Goal: Task Accomplishment & Management: Complete application form

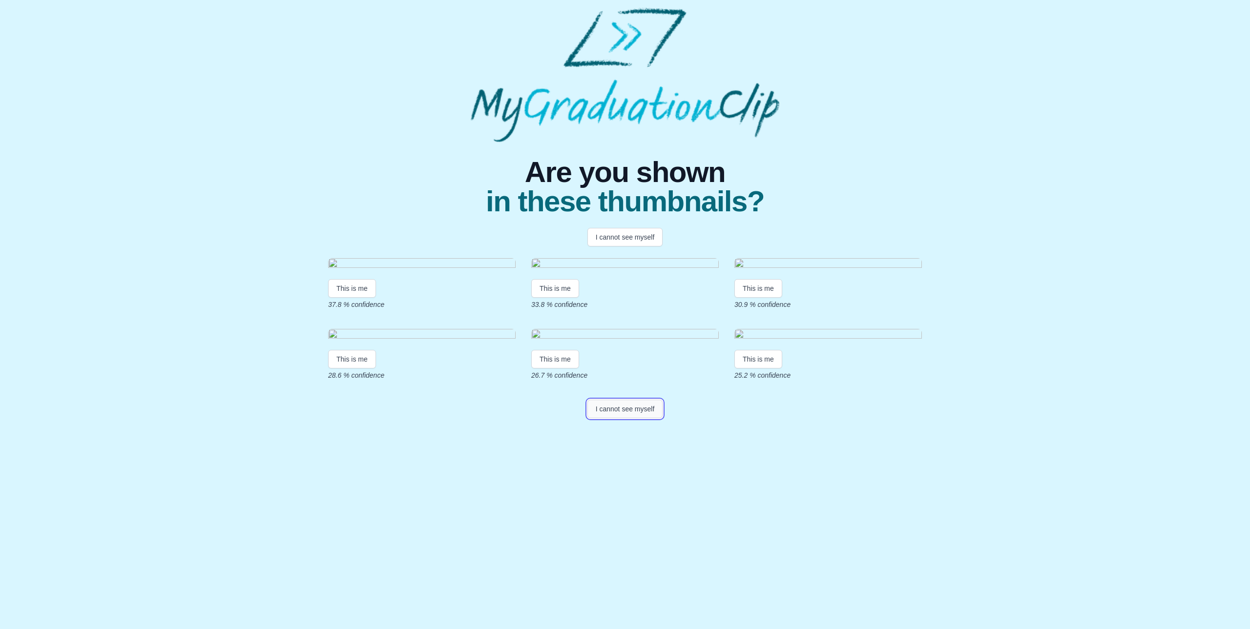
click at [630, 419] on button "I cannot see myself" at bounding box center [625, 409] width 76 height 19
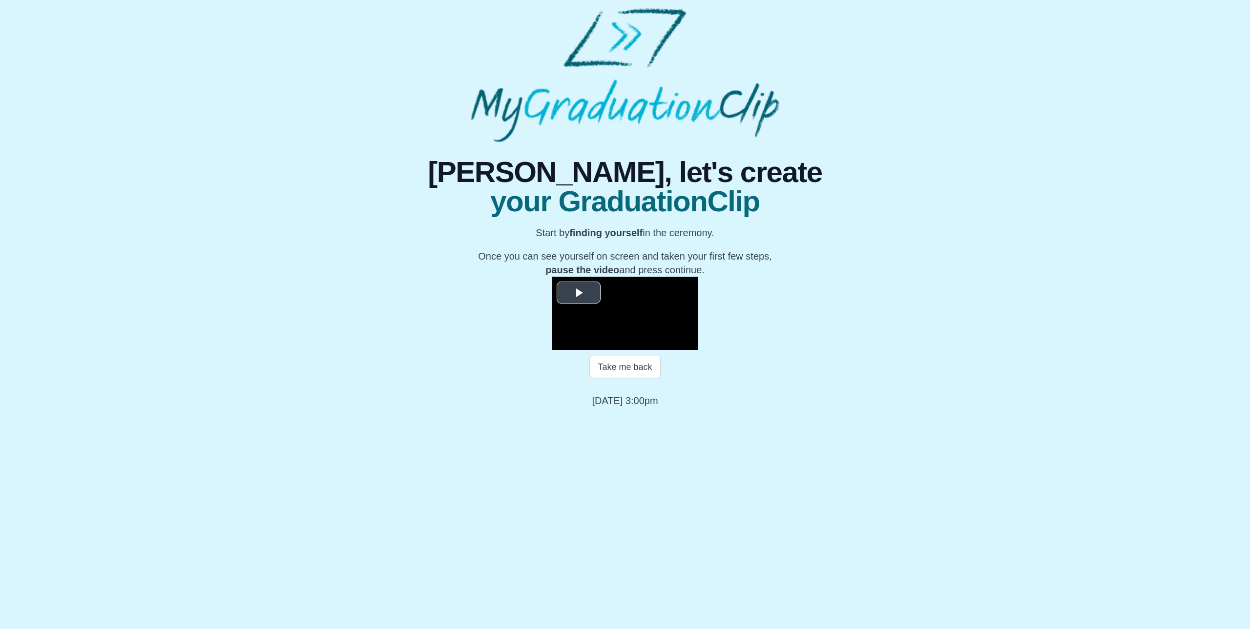
click at [579, 293] on span "Video Player" at bounding box center [579, 293] width 0 height 0
click at [689, 343] on span "Video Player" at bounding box center [689, 343] width 0 height 0
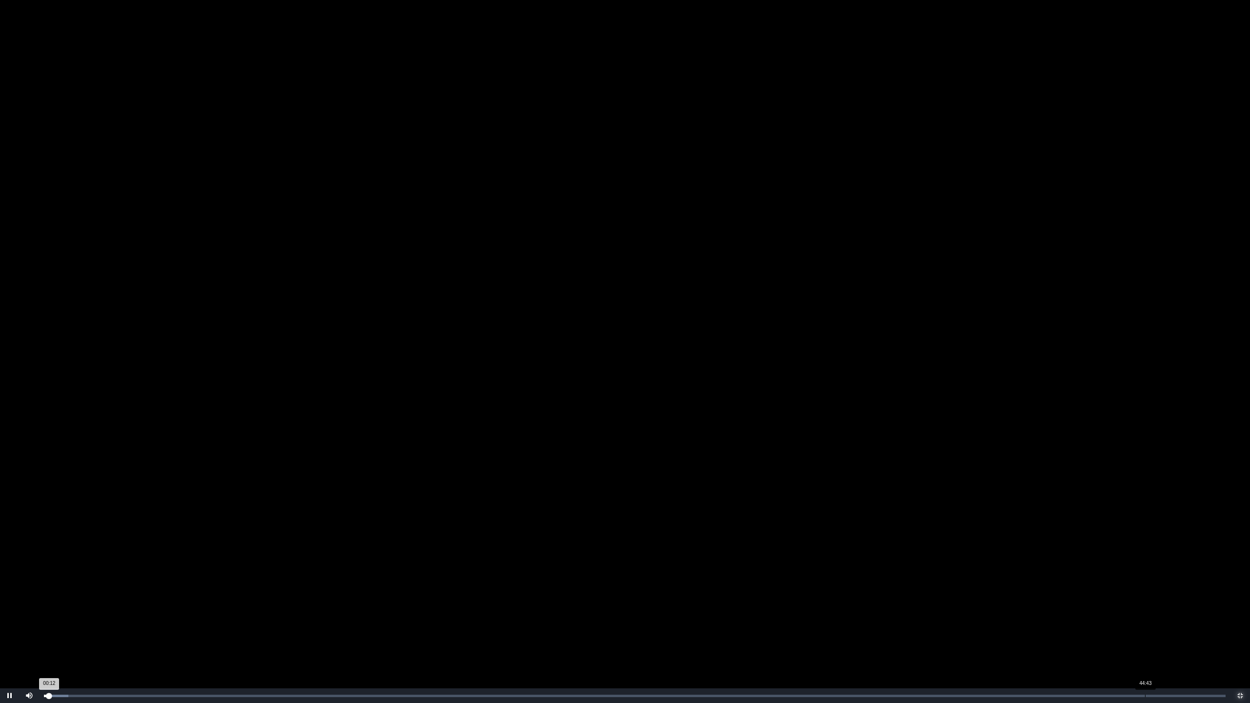
click at [1145, 629] on div "44:43" at bounding box center [1145, 696] width 0 height 2
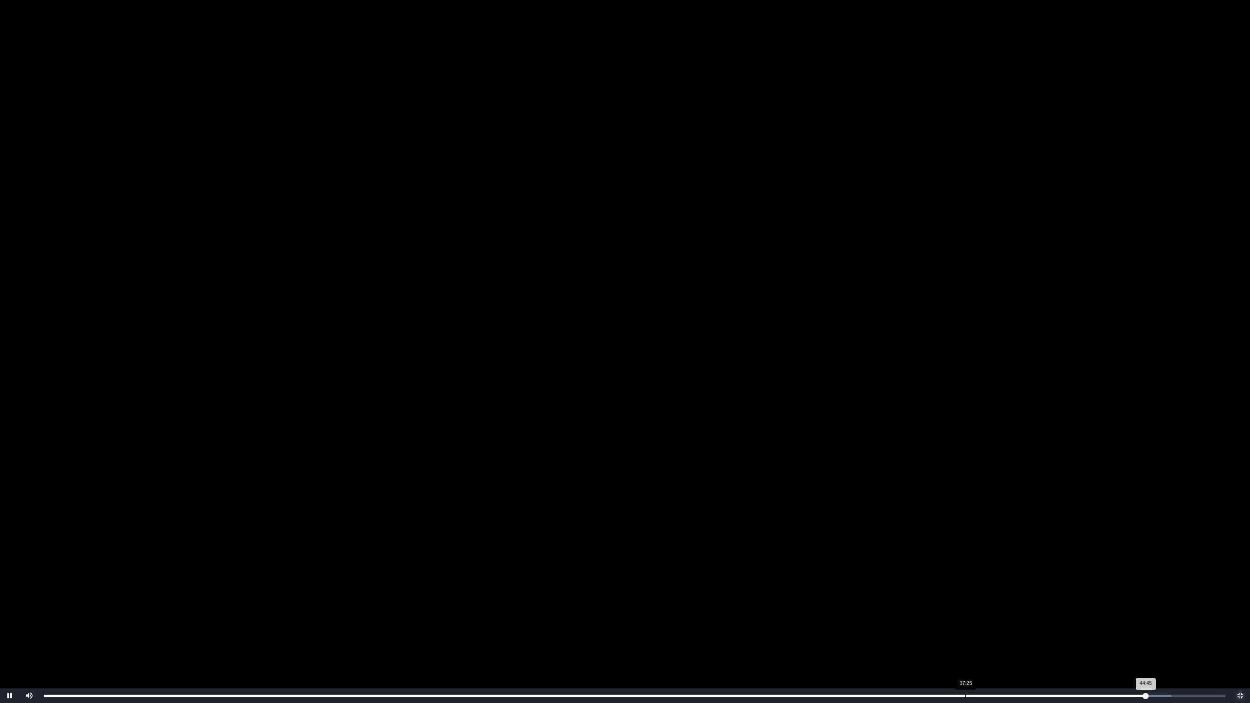
click at [958, 629] on div "Loaded : 0% 37:25 44:45 Progress : 0%" at bounding box center [635, 696] width 1182 height 2
click at [1062, 629] on div "41:20" at bounding box center [1062, 696] width 0 height 2
click at [1052, 629] on div "40:57" at bounding box center [1052, 696] width 0 height 2
click at [942, 629] on div "Loaded : 0% 36:33 40:58 Progress : 0%" at bounding box center [635, 696] width 1182 height 2
click at [808, 629] on div "Loaded : 0% 31:01 36:30 Progress : 0%" at bounding box center [635, 696] width 1192 height 15
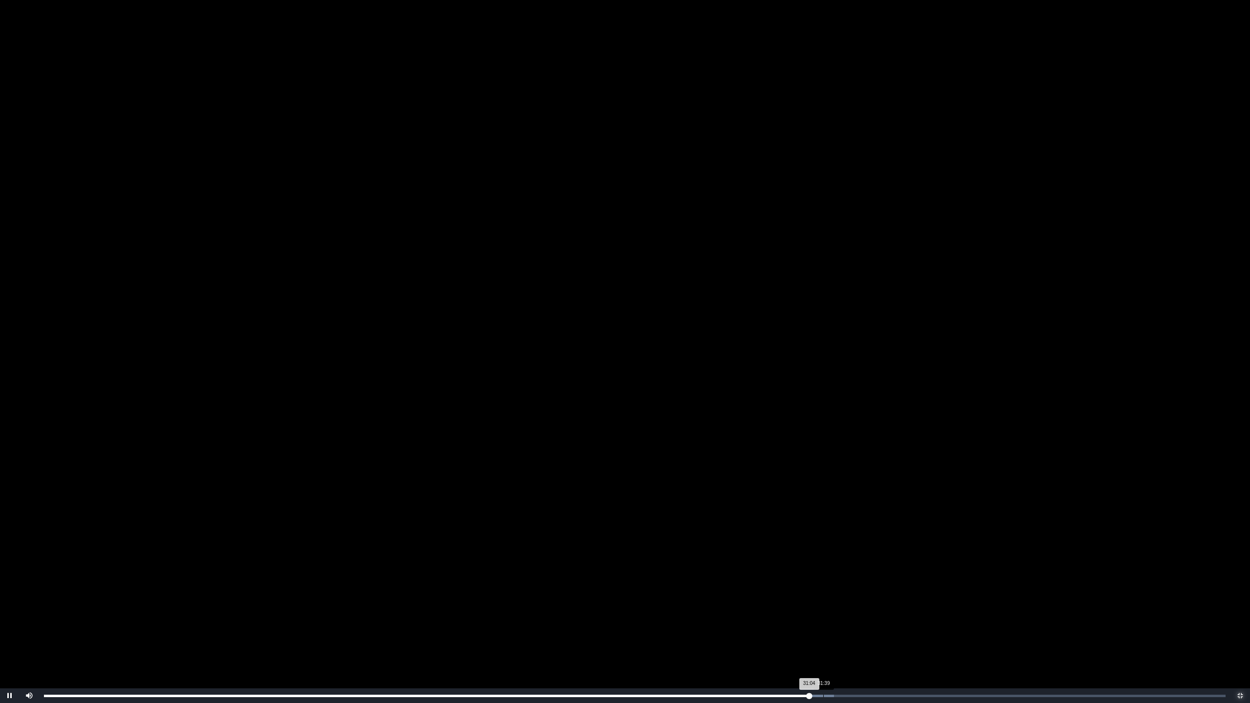
click at [825, 629] on div "Loaded : 0% 31:39 31:04 Progress : 0%" at bounding box center [635, 696] width 1192 height 15
click at [841, 629] on div "Loaded : 0% 32:03 31:44 Progress : 0%" at bounding box center [635, 696] width 1192 height 15
click at [873, 629] on div "Loaded : 0% 33:40 32:25 Progress : 0%" at bounding box center [635, 696] width 1192 height 15
click at [896, 629] on div "34:34" at bounding box center [895, 696] width 0 height 2
click at [907, 629] on div "Loaded : 0% 35:02 34:40 Progress : 0%" at bounding box center [635, 696] width 1192 height 15
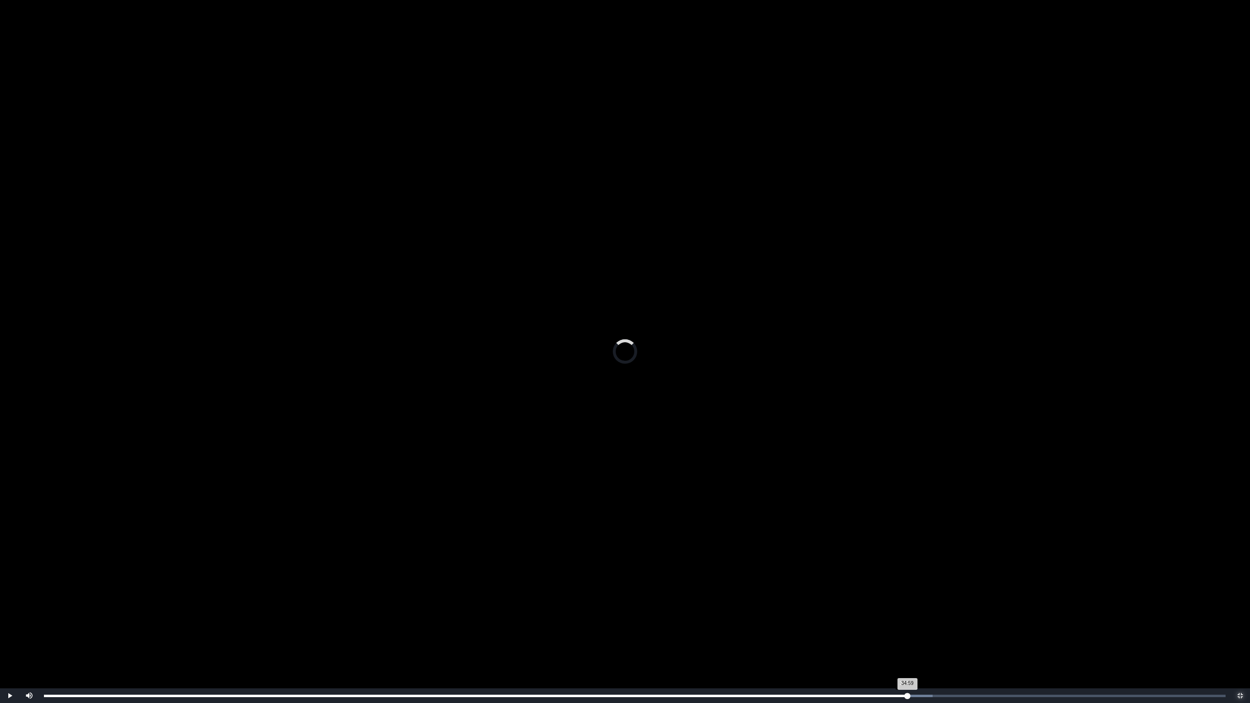
click at [905, 629] on div "34:59 Progress : 0%" at bounding box center [475, 696] width 863 height 2
click at [916, 629] on div "Loaded : 0% 35:25 35:03 Progress : 0%" at bounding box center [635, 696] width 1192 height 15
click at [924, 629] on div "Loaded : 0% 35:44 35:25 Progress : 0%" at bounding box center [635, 696] width 1192 height 15
click at [928, 629] on div "35:46 Progress : 0%" at bounding box center [486, 696] width 884 height 2
click at [935, 629] on div "Loaded : 0% 36:09 36:10 Progress : 0%" at bounding box center [635, 696] width 1192 height 15
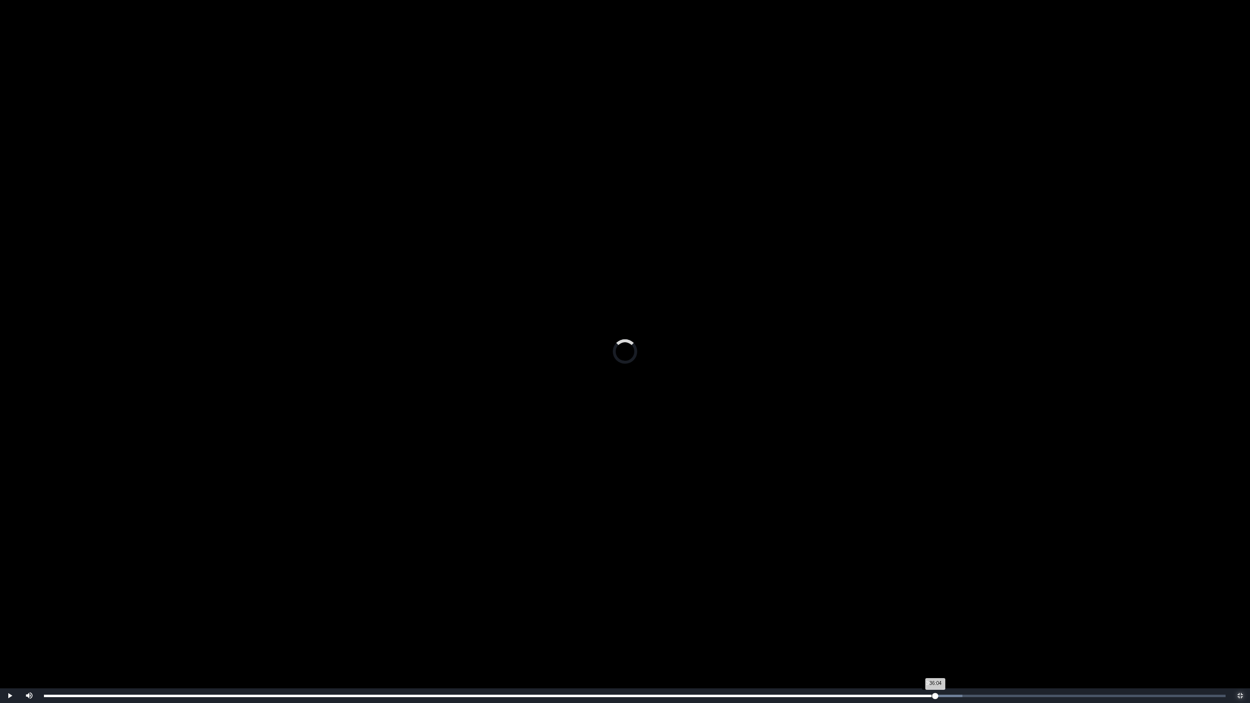
click at [931, 629] on div "36:04 Progress : 0%" at bounding box center [490, 696] width 892 height 2
click at [946, 629] on div "Loaded : 0% 36:35 36:36 Progress : 0%" at bounding box center [635, 696] width 1192 height 15
click at [939, 629] on div "Loaded : 0% 36:29 36:38 Progress : 0%" at bounding box center [635, 696] width 1192 height 15
click at [942, 629] on div "36:36 Progress : 0%" at bounding box center [494, 696] width 901 height 2
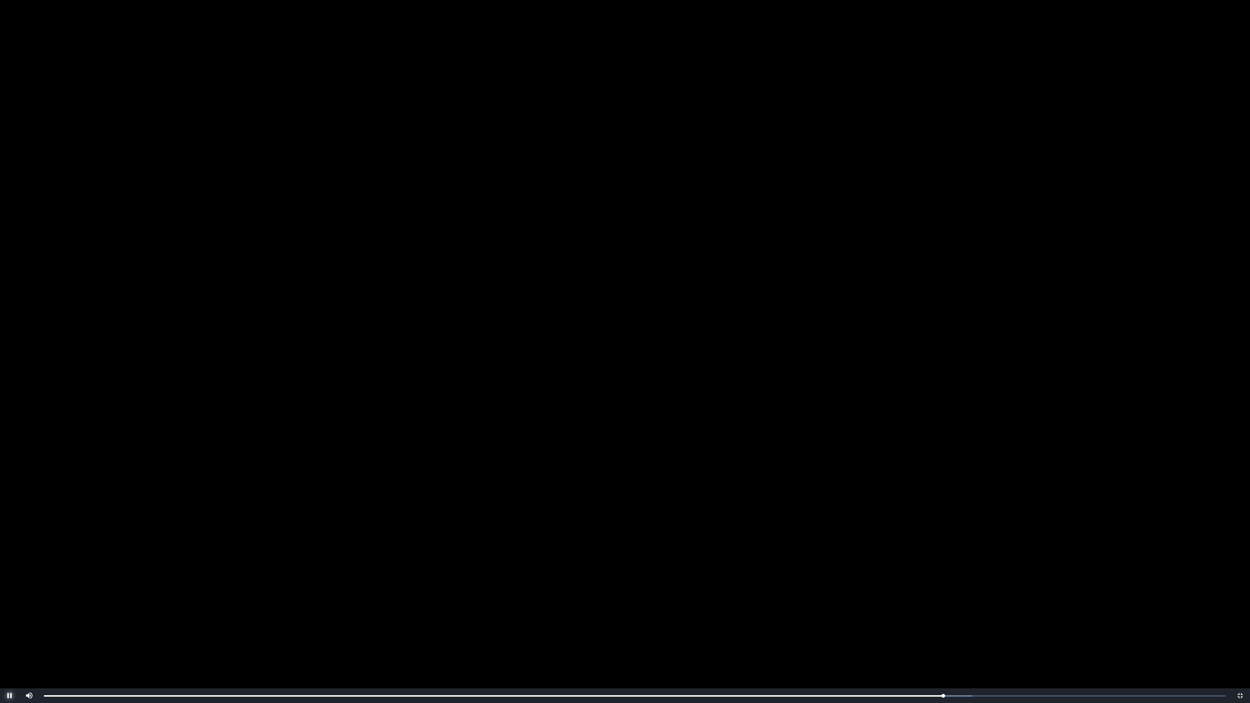
click at [10, 629] on span "Video Player" at bounding box center [10, 696] width 0 height 0
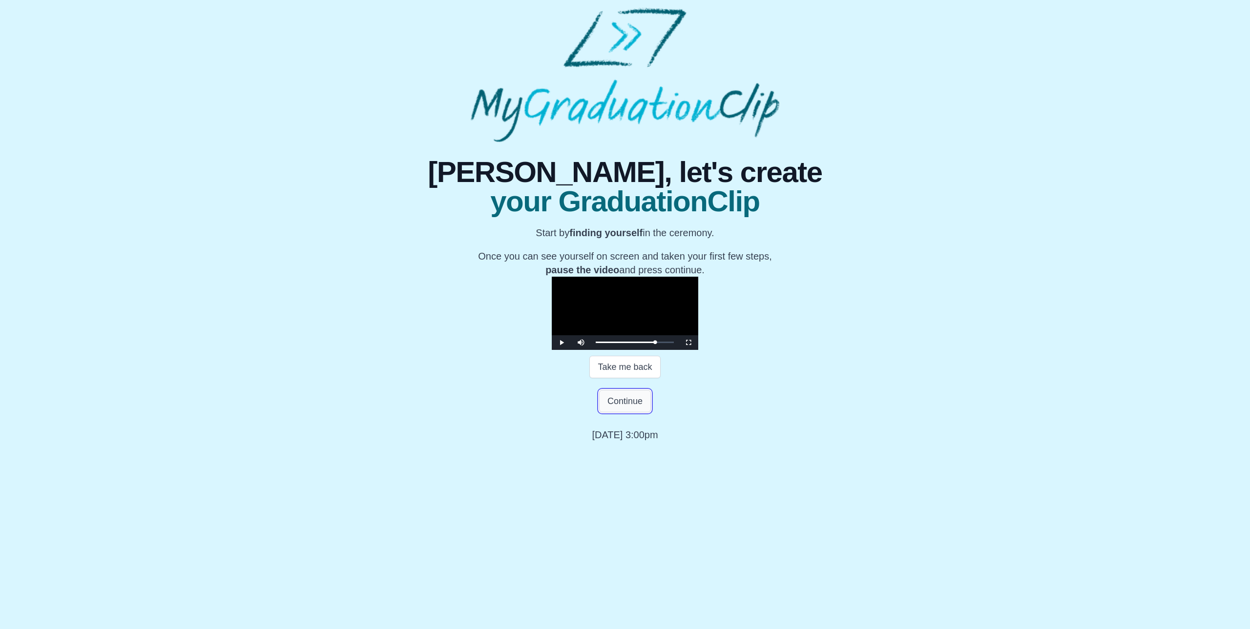
click at [633, 413] on button "Continue" at bounding box center [625, 401] width 52 height 22
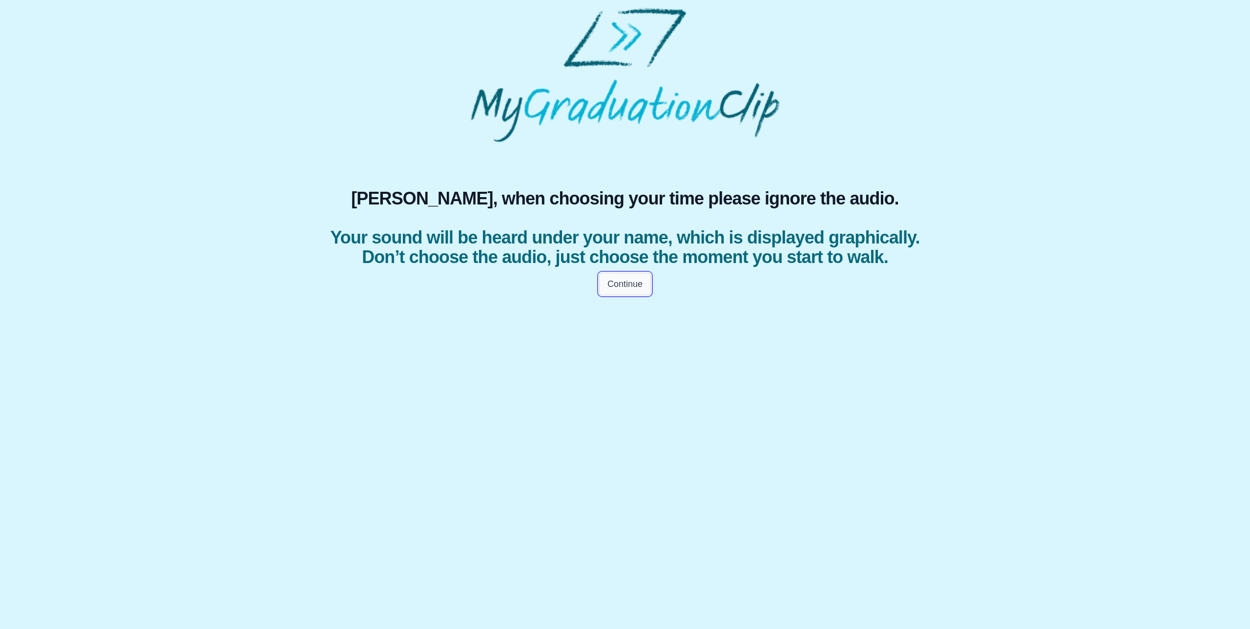
click at [632, 295] on button "Continue" at bounding box center [625, 284] width 52 height 22
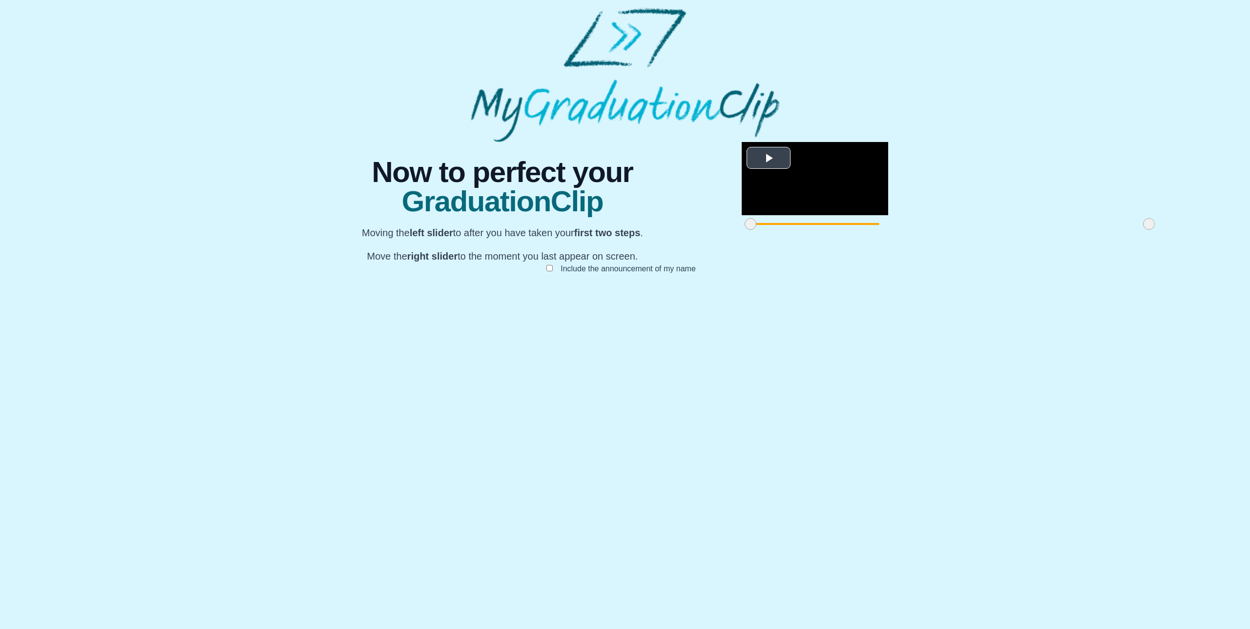
click at [769, 158] on span "Video Player" at bounding box center [769, 158] width 0 height 0
drag, startPoint x: 426, startPoint y: 505, endPoint x: 447, endPoint y: 507, distance: 21.1
click at [764, 230] on span at bounding box center [770, 224] width 12 height 12
drag, startPoint x: 442, startPoint y: 504, endPoint x: 482, endPoint y: 507, distance: 39.7
click at [804, 230] on span at bounding box center [810, 224] width 12 height 12
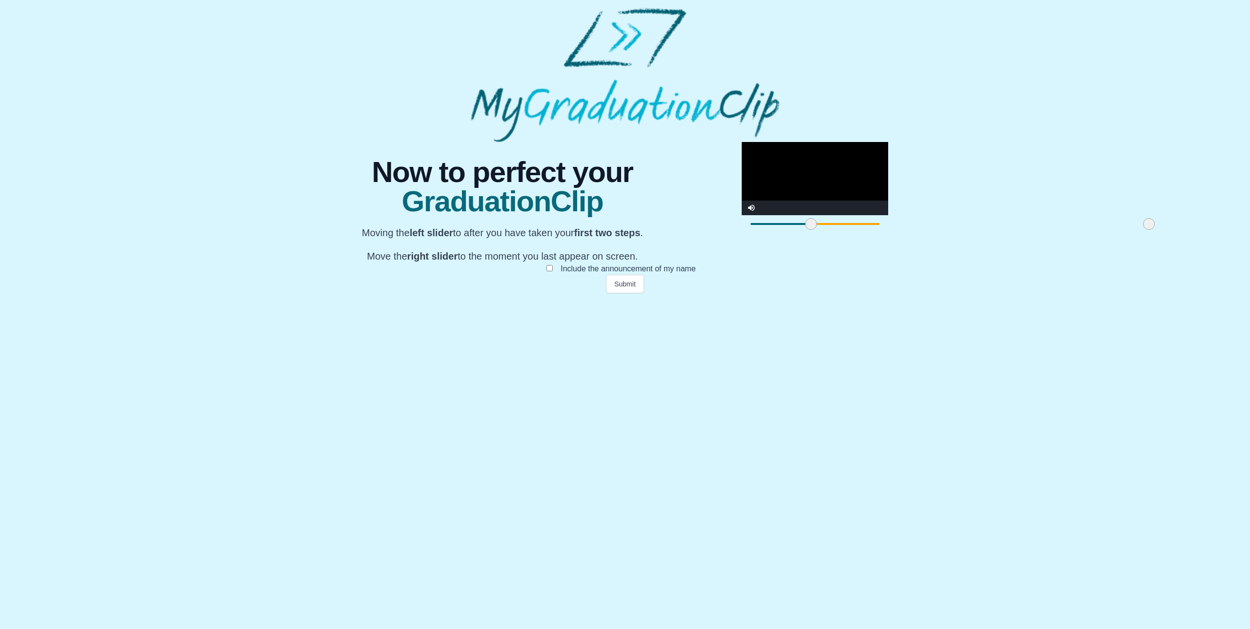
click at [742, 215] on video "Video Player" at bounding box center [815, 178] width 147 height 73
drag, startPoint x: 502, startPoint y: 504, endPoint x: 613, endPoint y: 507, distance: 111.4
click at [824, 230] on span at bounding box center [830, 224] width 12 height 12
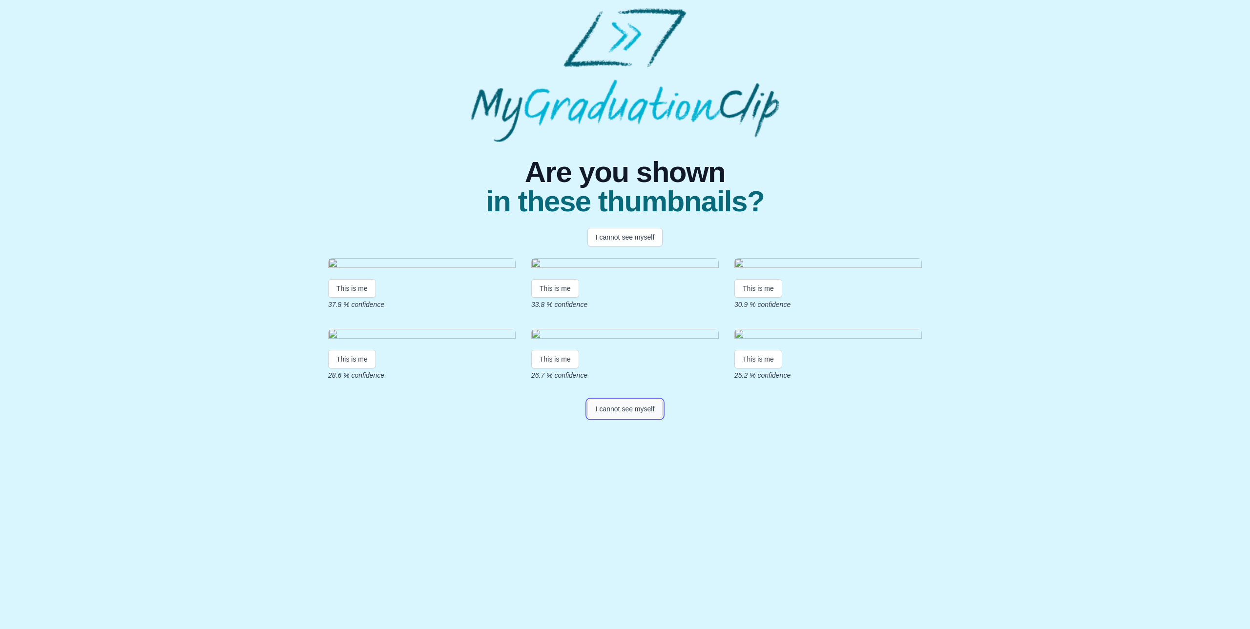
click at [635, 419] on button "I cannot see myself" at bounding box center [625, 409] width 76 height 19
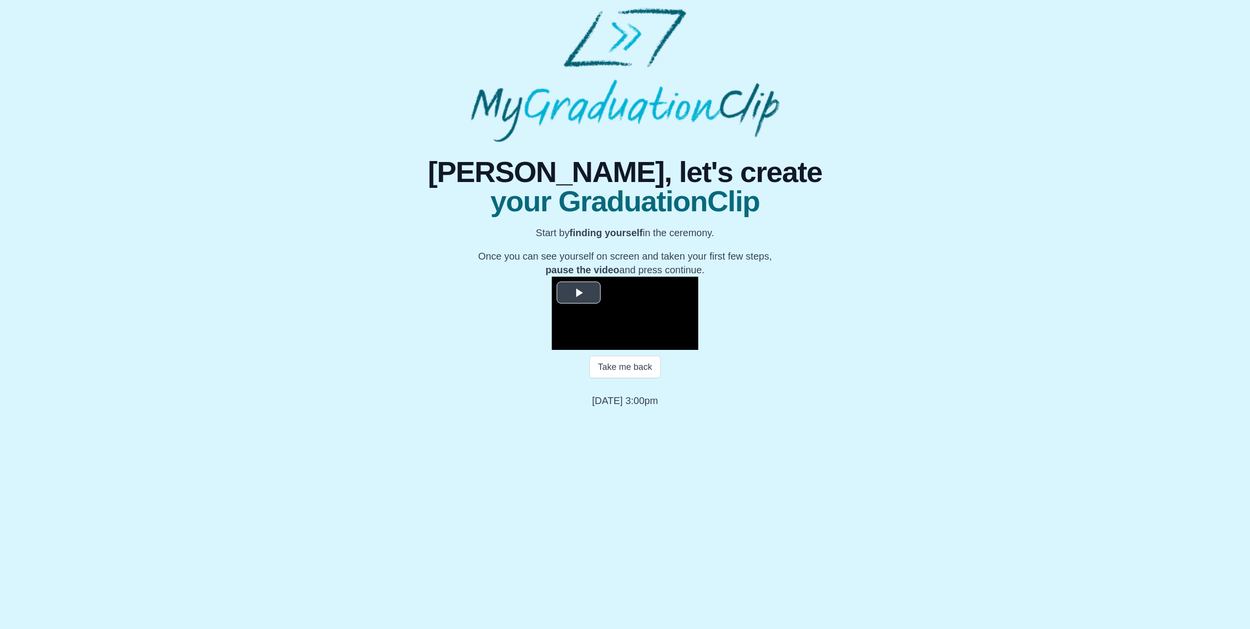
click at [579, 293] on span "Video Player" at bounding box center [579, 293] width 0 height 0
click at [679, 350] on div "Loaded : 0% 32:05 00:00 Progress : 0%" at bounding box center [635, 342] width 88 height 15
click at [679, 350] on div "Loaded : 0% 32:41 31:41 Progress : 0%" at bounding box center [635, 342] width 88 height 15
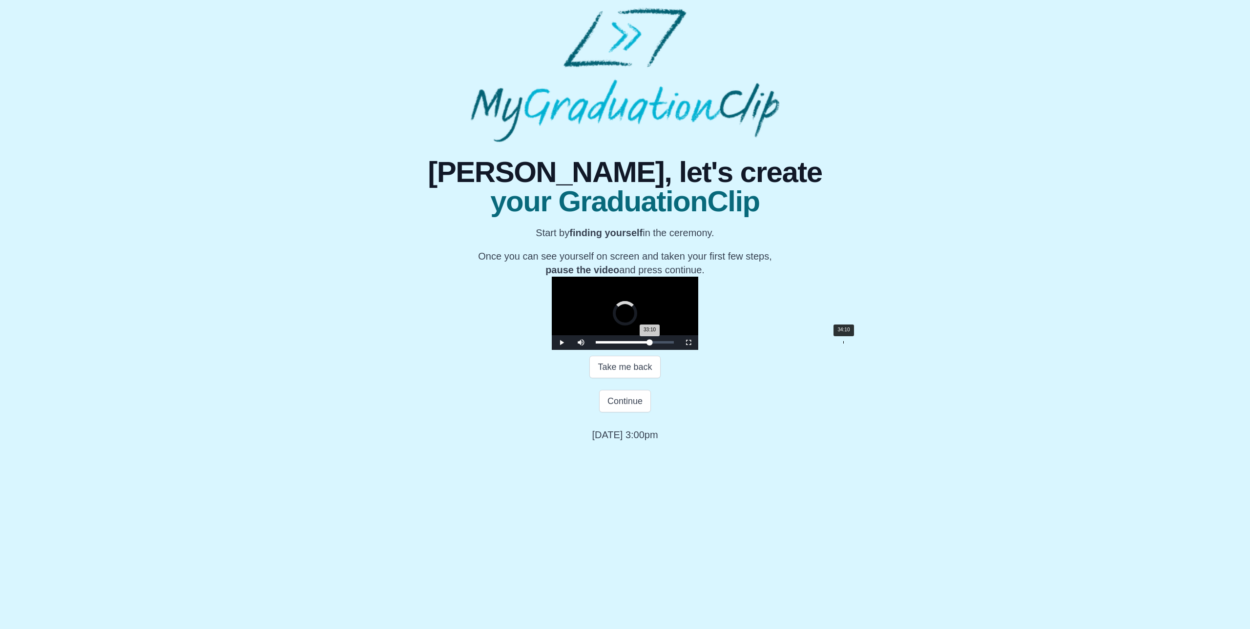
click at [674, 344] on div "Loaded : 0% 34:10 33:10 Progress : 0%" at bounding box center [635, 342] width 78 height 2
click at [689, 343] on span "Video Player" at bounding box center [689, 343] width 0 height 0
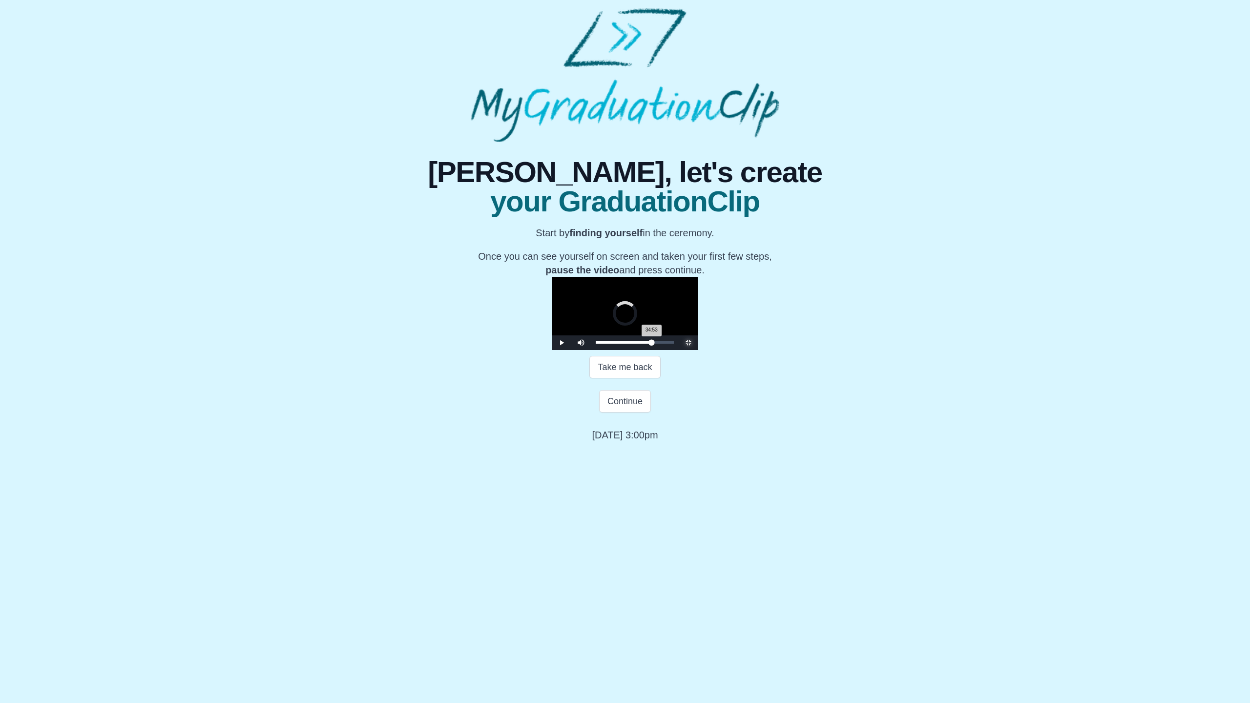
click at [679, 350] on div "Loaded : 0% 34:53 34:53 Progress : 0%" at bounding box center [635, 342] width 88 height 15
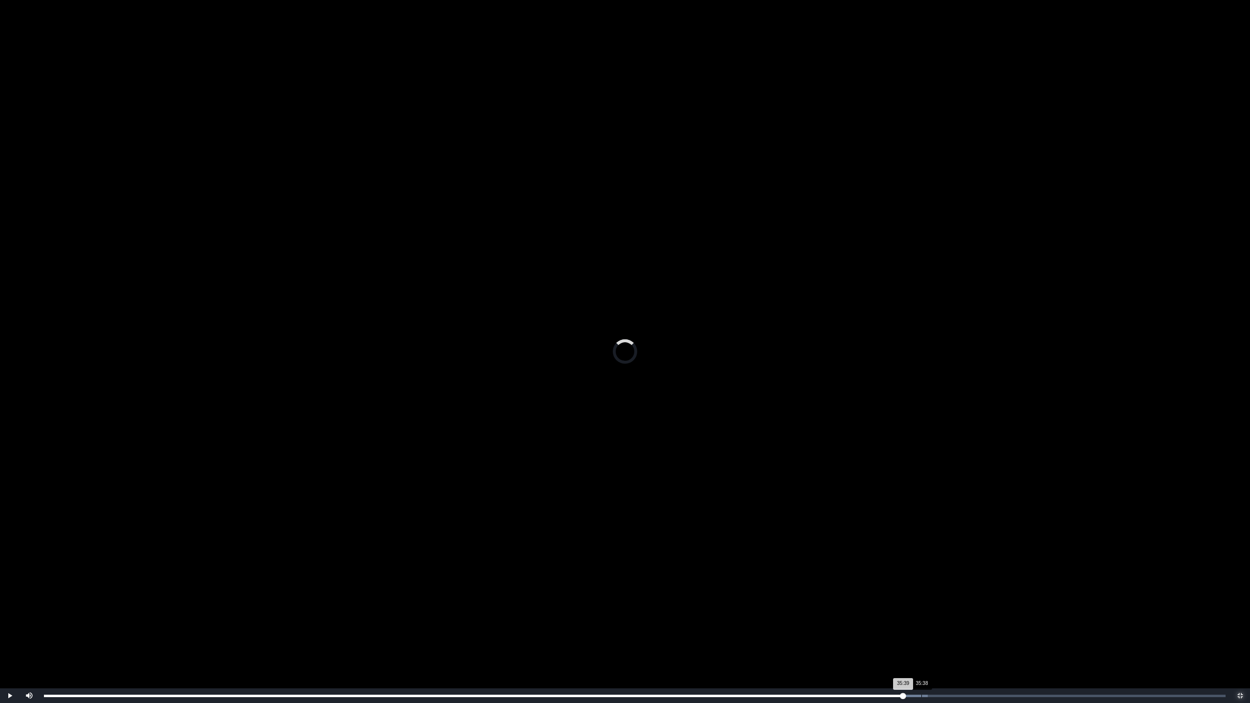
click at [922, 629] on div "Loaded : 0% 35:38 35:39 Progress : 0%" at bounding box center [635, 696] width 1192 height 15
click at [932, 629] on div "Loaded : 0% 36:03 35:41 Progress : 0%" at bounding box center [635, 696] width 1182 height 2
click at [942, 629] on div "Loaded : 0% 36:26 36:04 Progress : 0%" at bounding box center [635, 696] width 1192 height 15
click at [951, 629] on div "Loaded : 0% 36:49 36:27 Progress : 0%" at bounding box center [635, 696] width 1182 height 2
click at [960, 629] on div "Loaded : 0% 37:12 36:50 Progress : 0%" at bounding box center [635, 696] width 1182 height 2
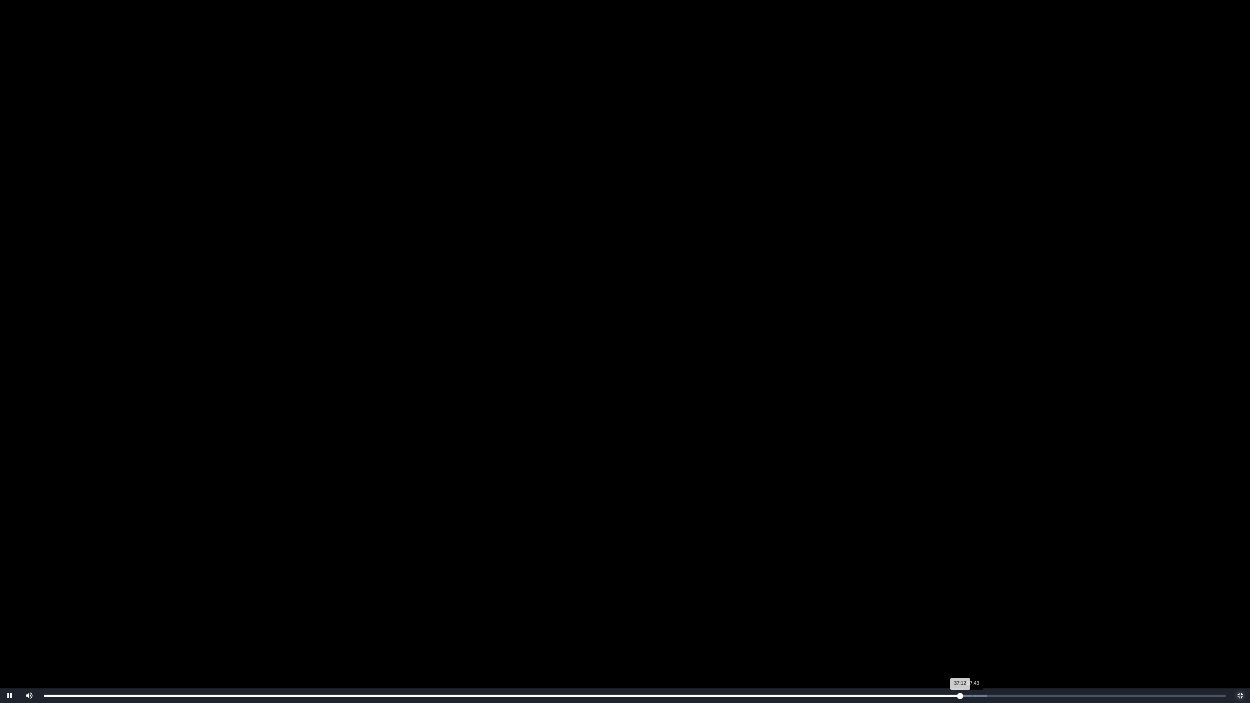
click at [973, 629] on div "Loaded : 0% 37:43 37:12 Progress : 0%" at bounding box center [635, 696] width 1182 height 2
click at [980, 629] on div "Loaded : 0% 37:51 37:43 Progress : 0%" at bounding box center [635, 696] width 1182 height 2
click at [992, 629] on div "Loaded : 0% 38:21 38:01 Progress : 0%" at bounding box center [635, 696] width 1182 height 2
click at [947, 629] on div "Loaded : 0% 36:41 36:41 Progress : 0%" at bounding box center [635, 696] width 1192 height 15
click at [922, 629] on div "Loaded : 0% 35:44 36:42 Progress : 0%" at bounding box center [635, 696] width 1192 height 15
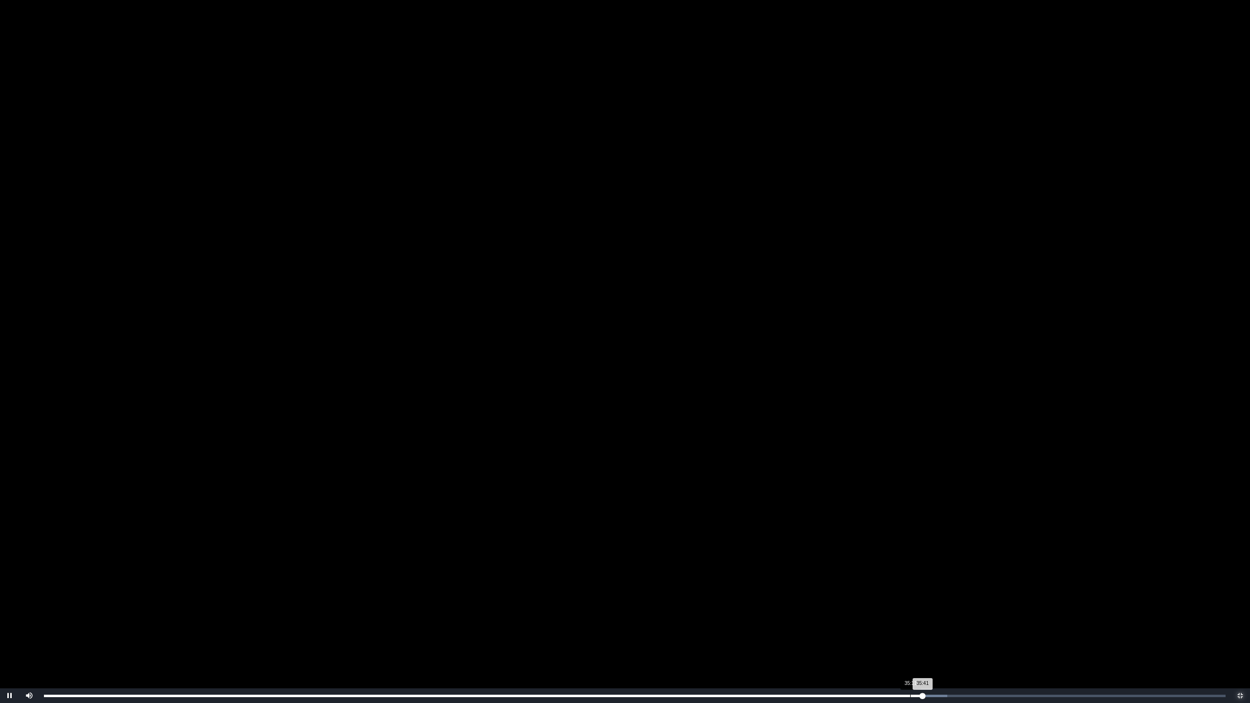
click at [910, 629] on div "Loaded : 0% 35:11 35:41 Progress : 0%" at bounding box center [635, 696] width 1192 height 15
click at [904, 629] on div "Loaded : 0% 34:55 35:12 Progress : 0%" at bounding box center [635, 696] width 1192 height 15
click at [920, 629] on div "35:35" at bounding box center [920, 696] width 0 height 2
click at [929, 629] on div "Loaded : 0% 35:56 35:40 Progress : 0%" at bounding box center [635, 696] width 1182 height 2
click at [929, 629] on div "35:57 Progress : 0%" at bounding box center [486, 696] width 885 height 2
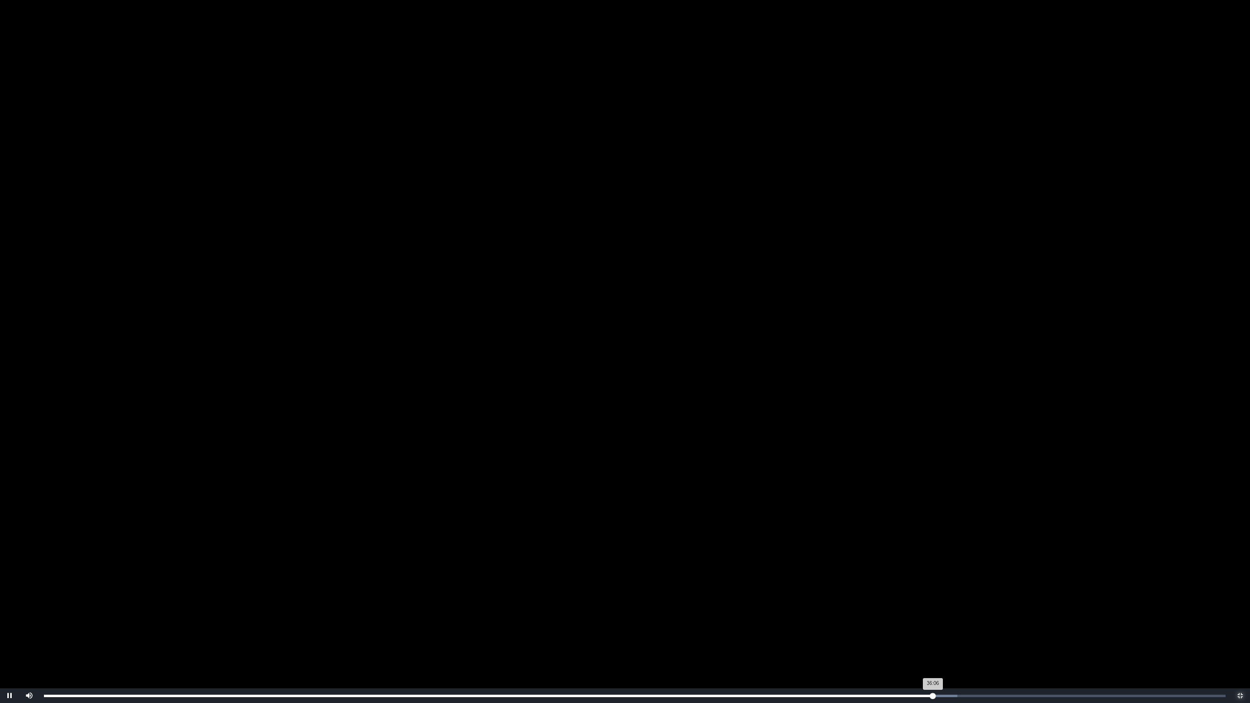
click at [933, 629] on div "36:06 Progress : 0%" at bounding box center [488, 696] width 889 height 2
click at [936, 629] on div "36:17 Progress : 0%" at bounding box center [490, 696] width 892 height 2
click at [940, 629] on div "36:22 Progress : 0%" at bounding box center [492, 696] width 896 height 2
click at [10, 629] on span "Video Player" at bounding box center [10, 696] width 0 height 0
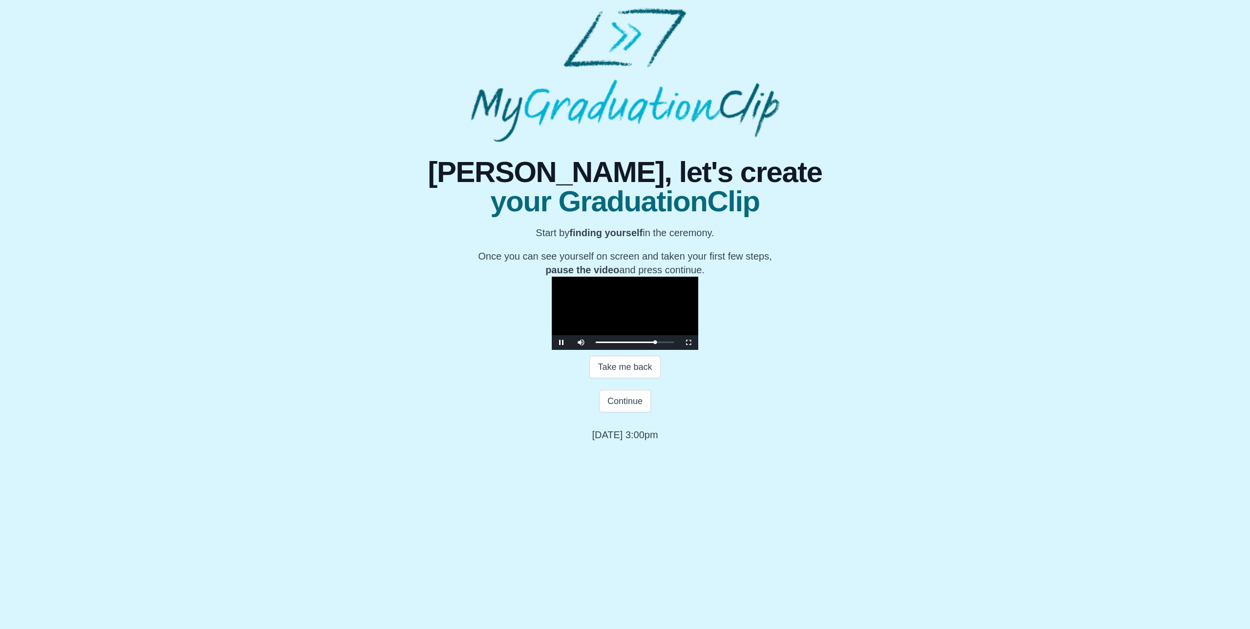
click at [690, 350] on video "Video Player" at bounding box center [625, 313] width 147 height 73
click at [562, 343] on span "Video Player" at bounding box center [562, 343] width 0 height 0
click at [626, 413] on button "Continue" at bounding box center [625, 401] width 52 height 22
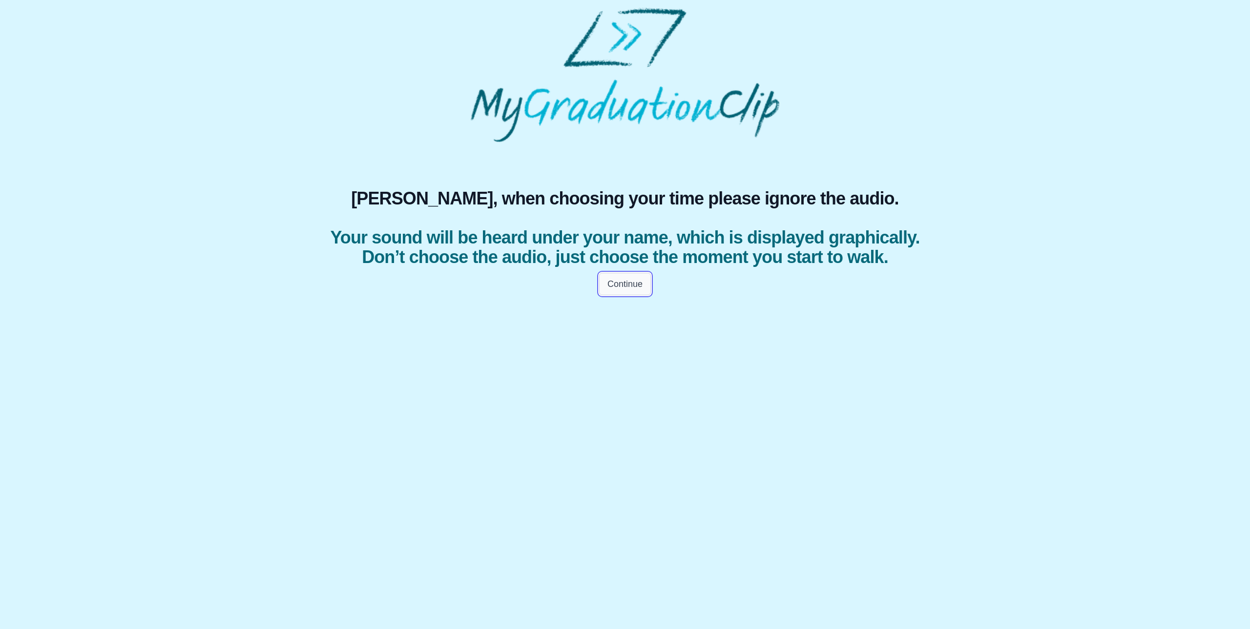
click at [616, 295] on button "Continue" at bounding box center [625, 284] width 52 height 22
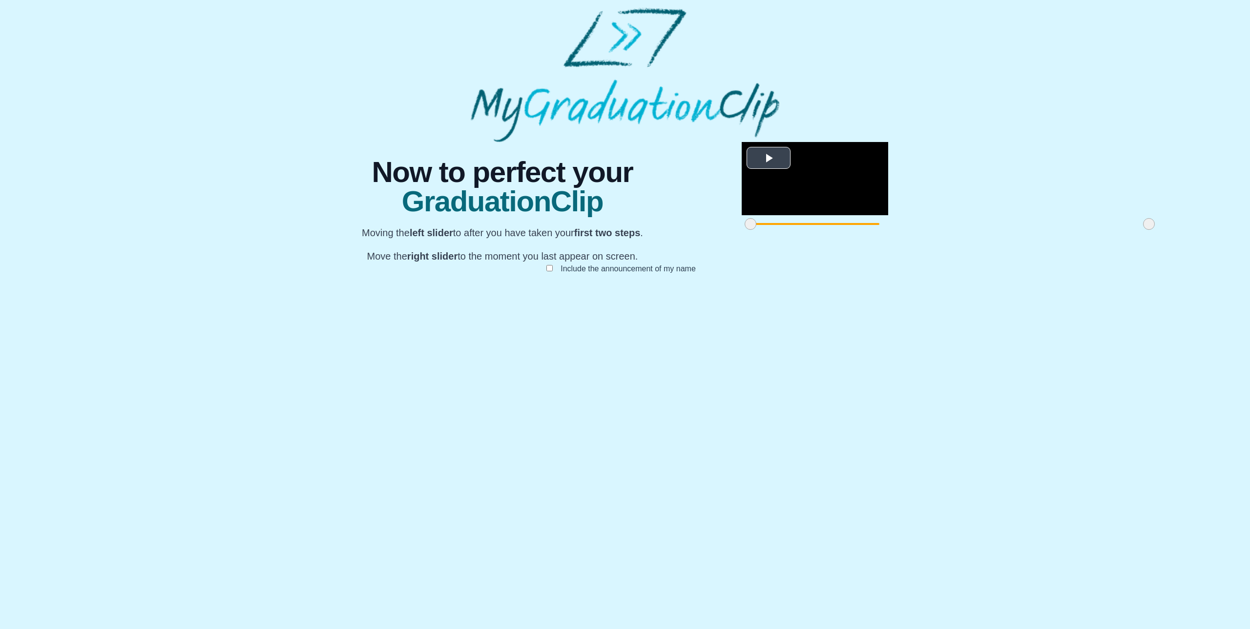
click at [769, 158] on span "Video Player" at bounding box center [769, 158] width 0 height 0
drag, startPoint x: 425, startPoint y: 505, endPoint x: 434, endPoint y: 507, distance: 9.5
click at [754, 230] on span at bounding box center [760, 224] width 12 height 12
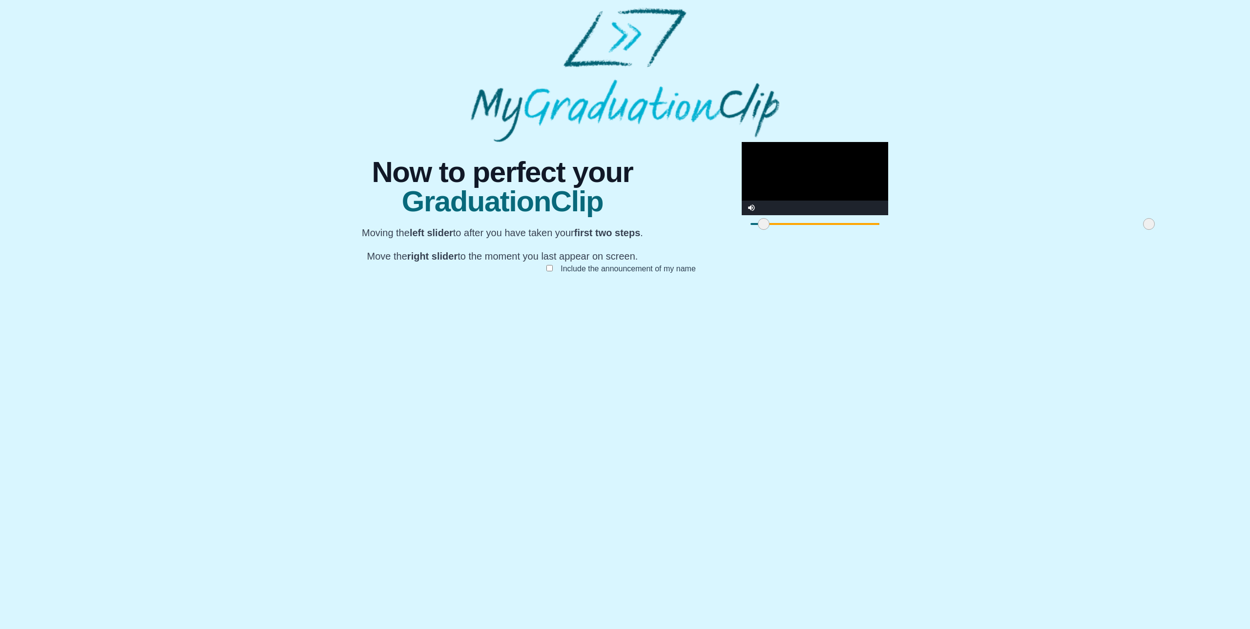
click at [742, 215] on video "Video Player" at bounding box center [815, 178] width 147 height 73
drag, startPoint x: 826, startPoint y: 505, endPoint x: 675, endPoint y: 511, distance: 151.0
click at [1074, 230] on span at bounding box center [1080, 224] width 12 height 12
click at [742, 215] on video "Video Player" at bounding box center [815, 178] width 147 height 73
click at [996, 230] on span at bounding box center [1002, 224] width 12 height 12
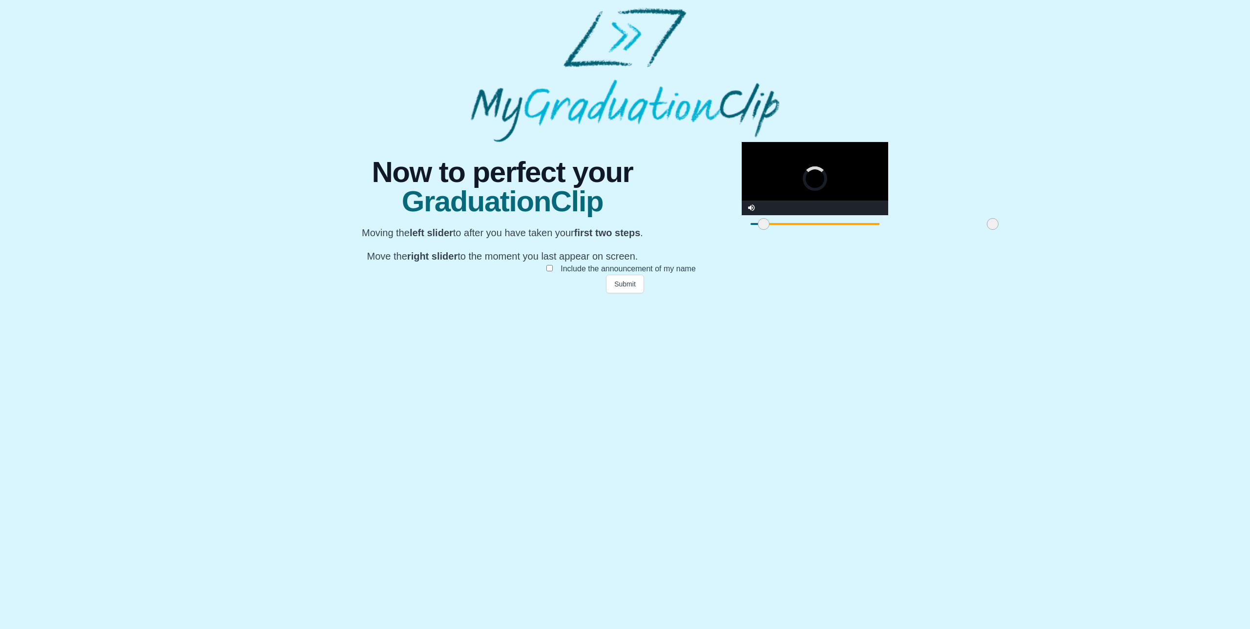
click at [987, 230] on span at bounding box center [993, 224] width 12 height 12
click at [742, 215] on video "Video Player" at bounding box center [815, 178] width 147 height 73
drag, startPoint x: 658, startPoint y: 510, endPoint x: 536, endPoint y: 506, distance: 122.1
click at [857, 230] on span at bounding box center [863, 224] width 12 height 12
click at [742, 215] on video "Video Player" at bounding box center [815, 178] width 147 height 73
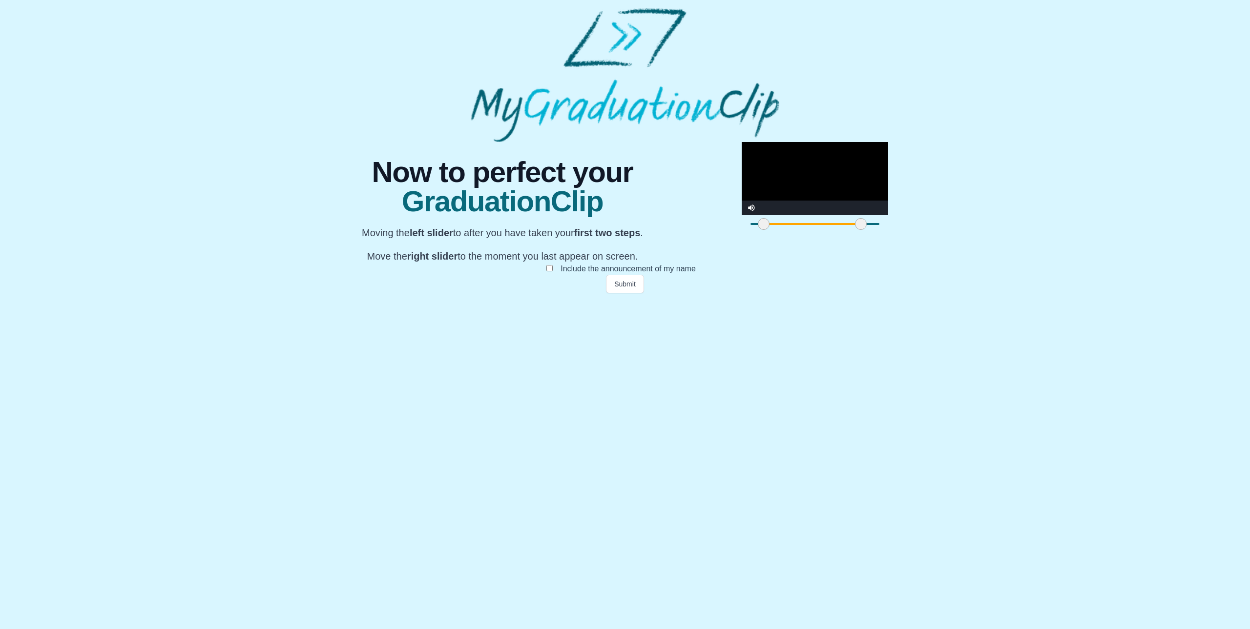
click at [764, 225] on span at bounding box center [812, 224] width 97 height 2
click at [756, 230] on span at bounding box center [762, 224] width 12 height 12
click at [742, 215] on video "Video Player" at bounding box center [815, 178] width 147 height 73
drag, startPoint x: 539, startPoint y: 505, endPoint x: 456, endPoint y: 507, distance: 83.0
click at [772, 230] on span at bounding box center [778, 224] width 12 height 12
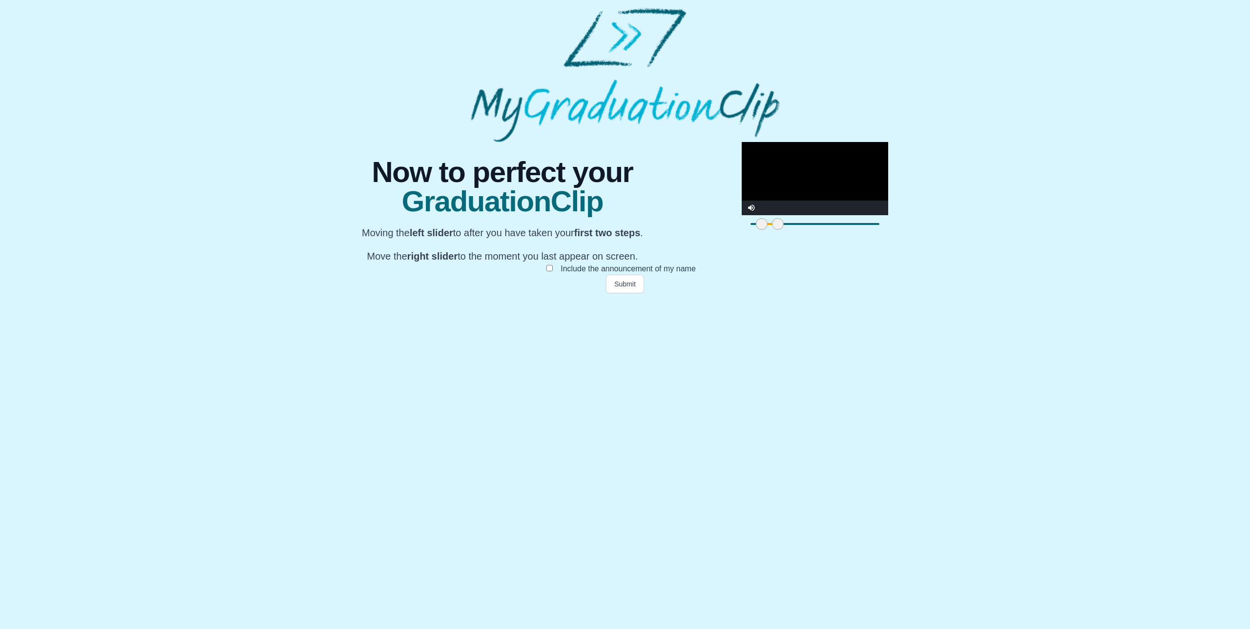
click at [742, 215] on video "Video Player" at bounding box center [815, 178] width 147 height 73
drag, startPoint x: 456, startPoint y: 506, endPoint x: 433, endPoint y: 509, distance: 23.6
click at [742, 233] on div at bounding box center [815, 224] width 147 height 18
click at [742, 215] on video "Video Player" at bounding box center [815, 178] width 147 height 73
drag, startPoint x: 448, startPoint y: 508, endPoint x: 758, endPoint y: 499, distance: 309.8
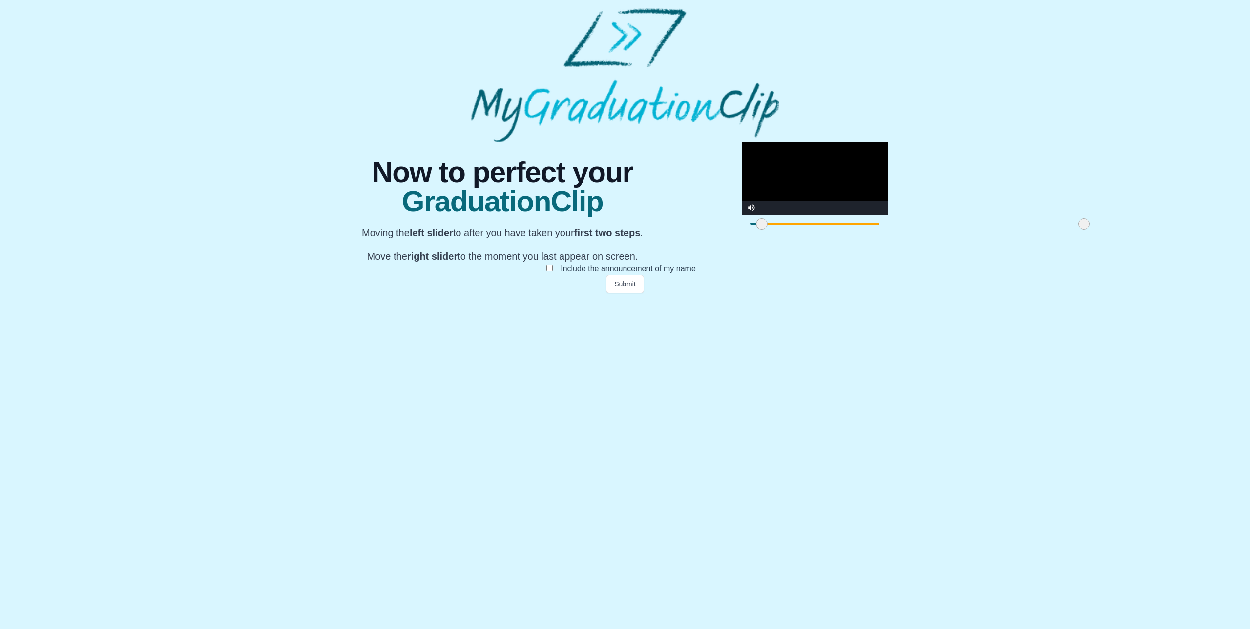
click at [1075, 233] on div at bounding box center [1084, 224] width 18 height 18
click at [633, 293] on button "Submit" at bounding box center [625, 284] width 38 height 19
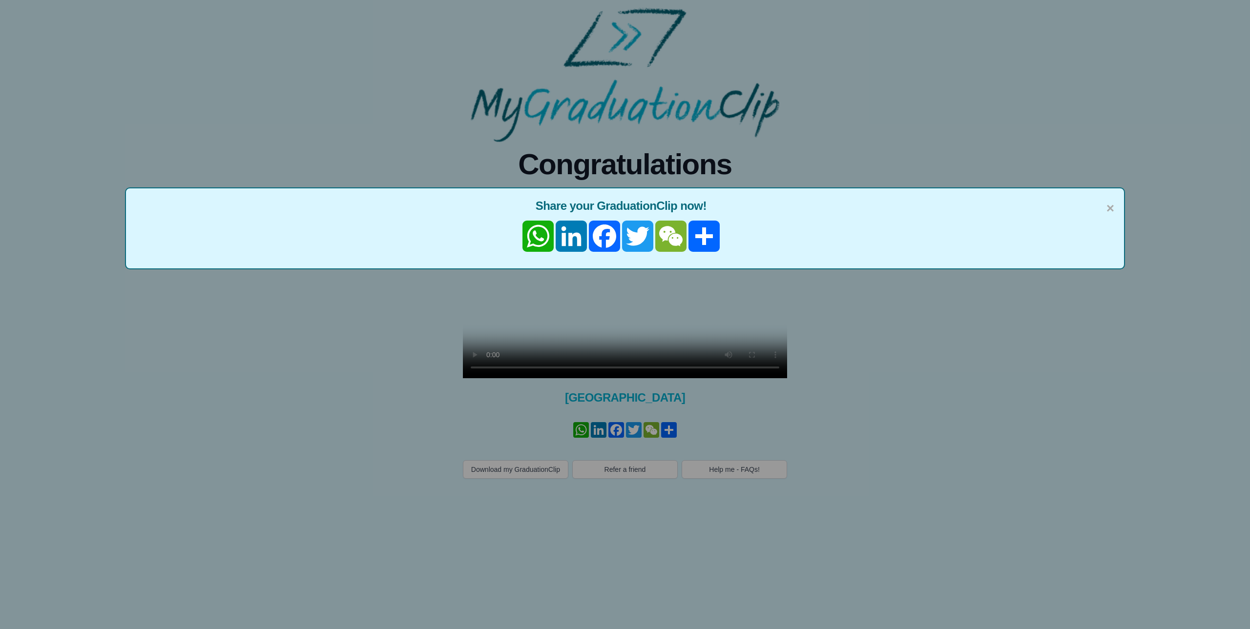
click at [705, 413] on div "× Share your GraduationClip now! WhatsApp LinkedIn Facebook Twitter WeChat Share" at bounding box center [625, 314] width 1250 height 629
click at [1114, 209] on div "× Share your GraduationClip now! WhatsApp LinkedIn Facebook Twitter WeChat Share" at bounding box center [625, 229] width 1000 height 82
click at [1110, 213] on span "×" at bounding box center [1111, 208] width 8 height 21
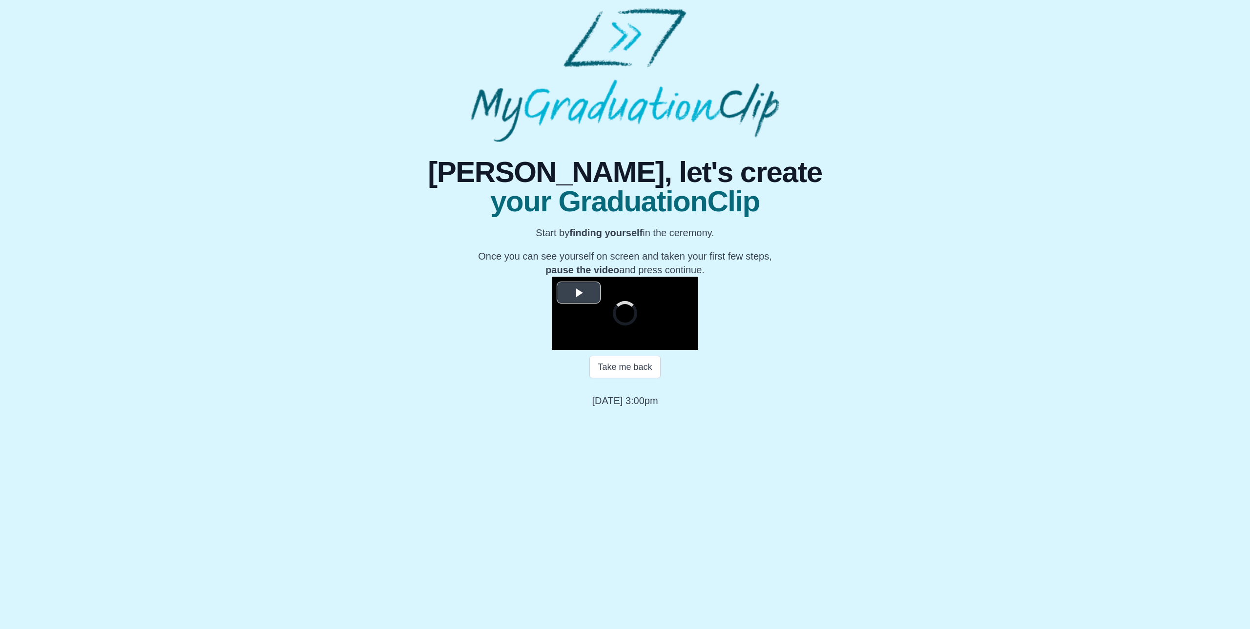
click at [579, 293] on span "Video Player" at bounding box center [579, 293] width 0 height 0
click at [562, 343] on span "Video Player" at bounding box center [562, 343] width 0 height 0
click at [631, 413] on button "Continue" at bounding box center [625, 401] width 52 height 22
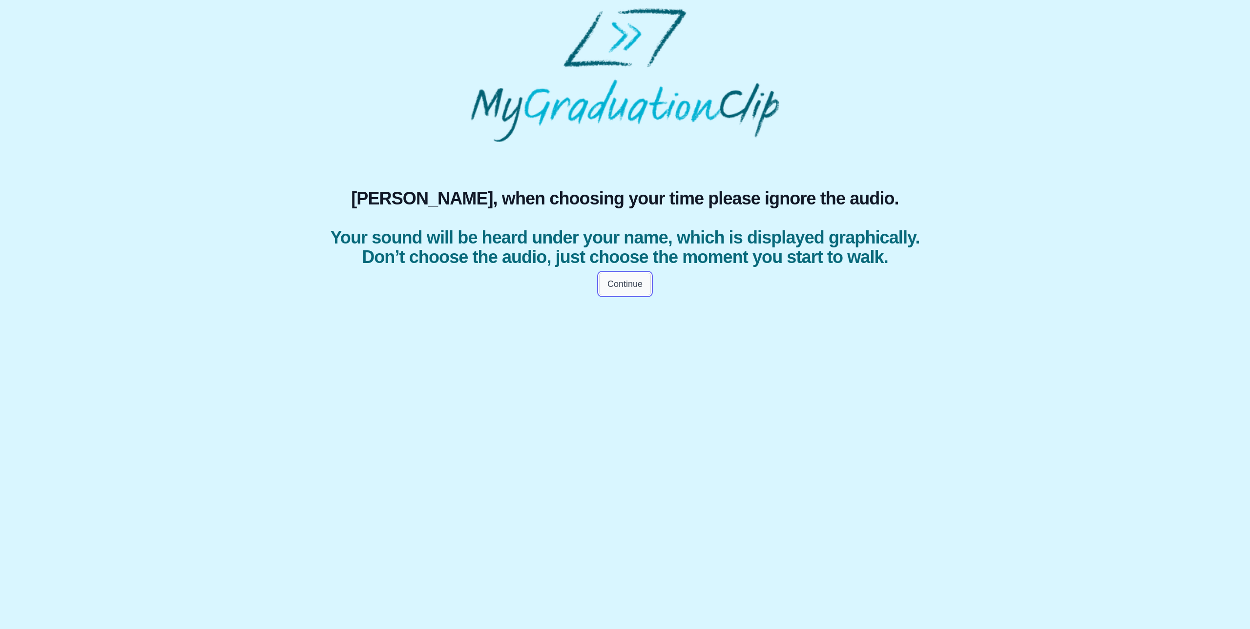
click at [623, 295] on button "Continue" at bounding box center [625, 284] width 52 height 22
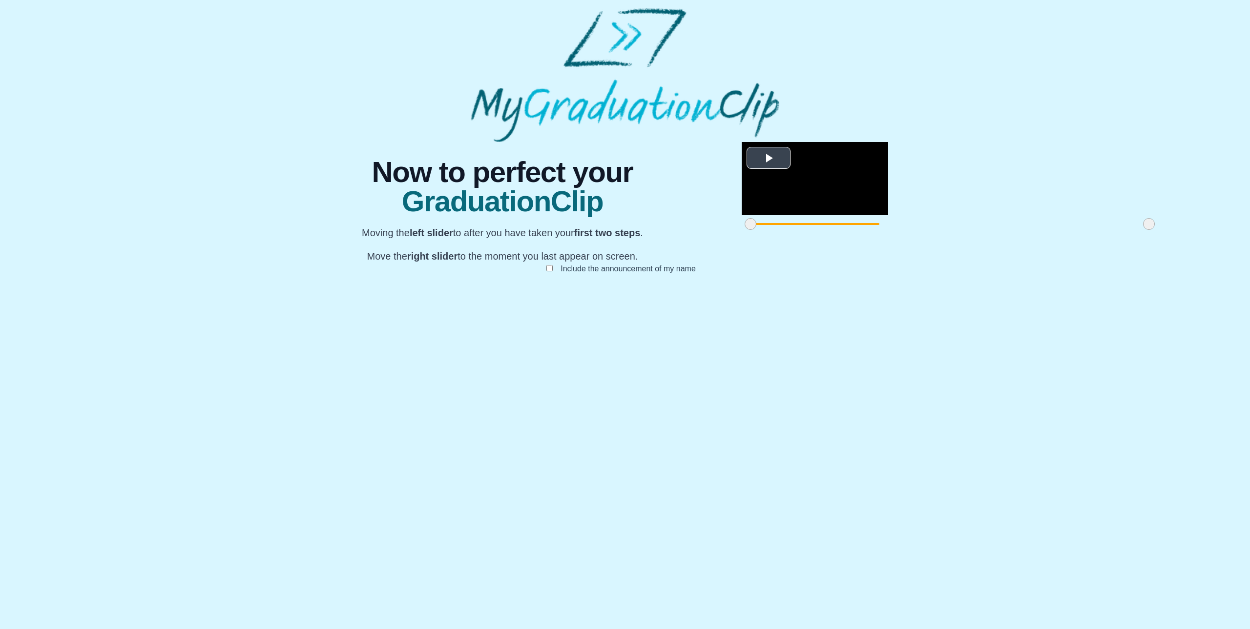
click at [769, 158] on span "Video Player" at bounding box center [769, 158] width 0 height 0
click at [745, 230] on span at bounding box center [751, 224] width 12 height 12
drag, startPoint x: 496, startPoint y: 413, endPoint x: 452, endPoint y: 466, distance: 69.4
click at [742, 215] on video "Video Player" at bounding box center [815, 178] width 147 height 73
drag, startPoint x: 429, startPoint y: 506, endPoint x: 530, endPoint y: 506, distance: 101.1
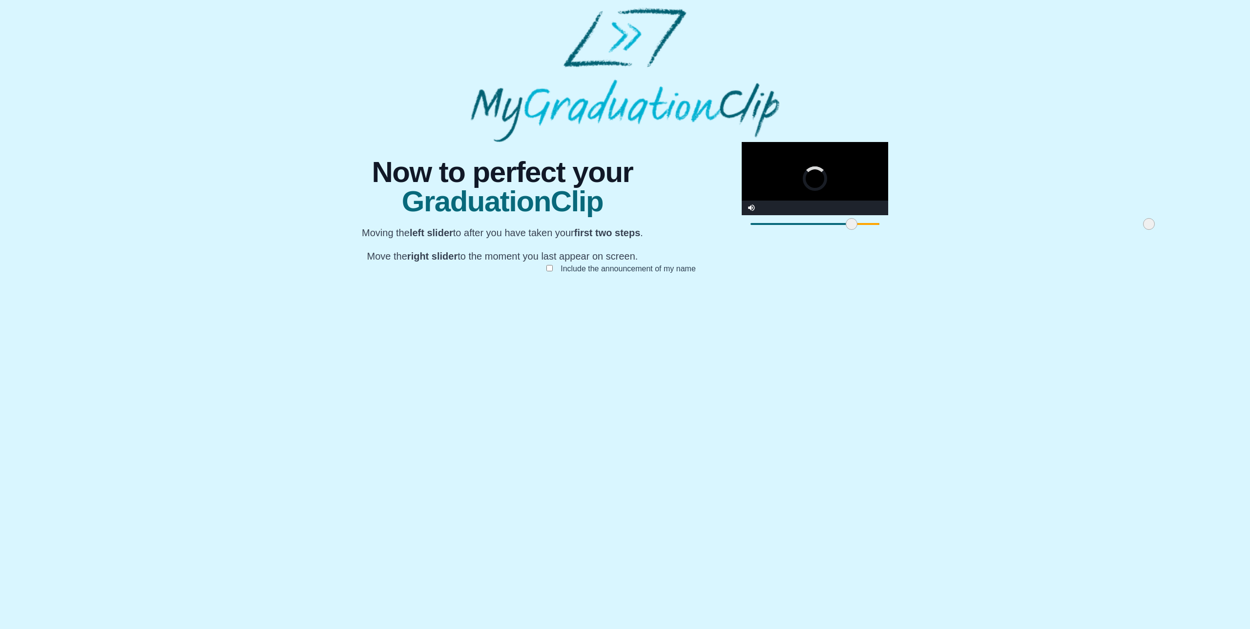
click at [846, 230] on span at bounding box center [852, 224] width 12 height 12
drag, startPoint x: 826, startPoint y: 508, endPoint x: 763, endPoint y: 503, distance: 63.8
click at [1080, 230] on span at bounding box center [1086, 224] width 12 height 12
click at [628, 293] on button "Submit" at bounding box center [625, 284] width 38 height 19
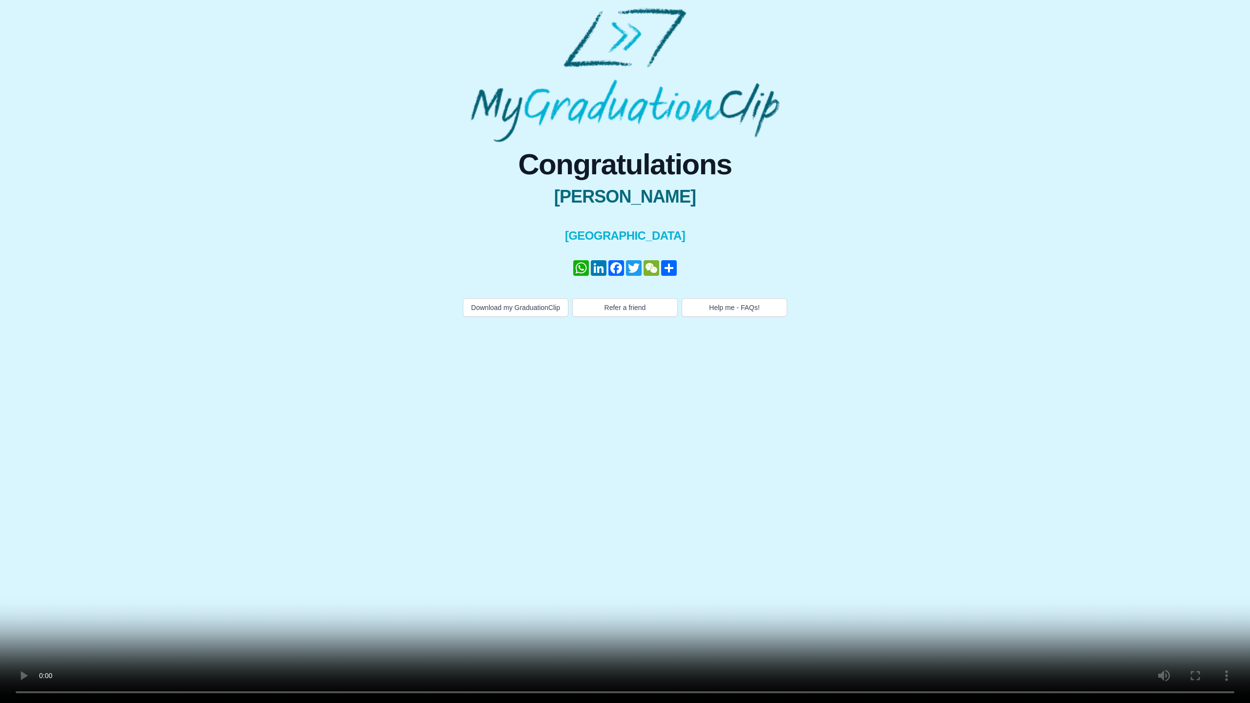
click at [759, 355] on video at bounding box center [625, 351] width 1250 height 703
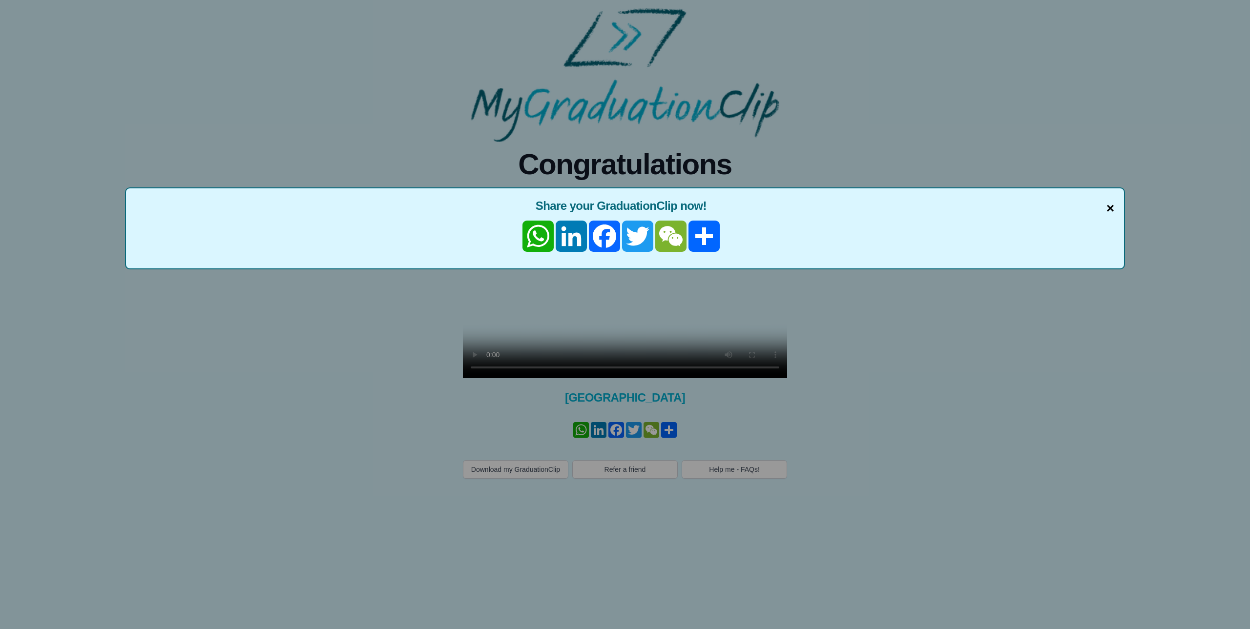
click at [1111, 207] on span "×" at bounding box center [1111, 208] width 8 height 21
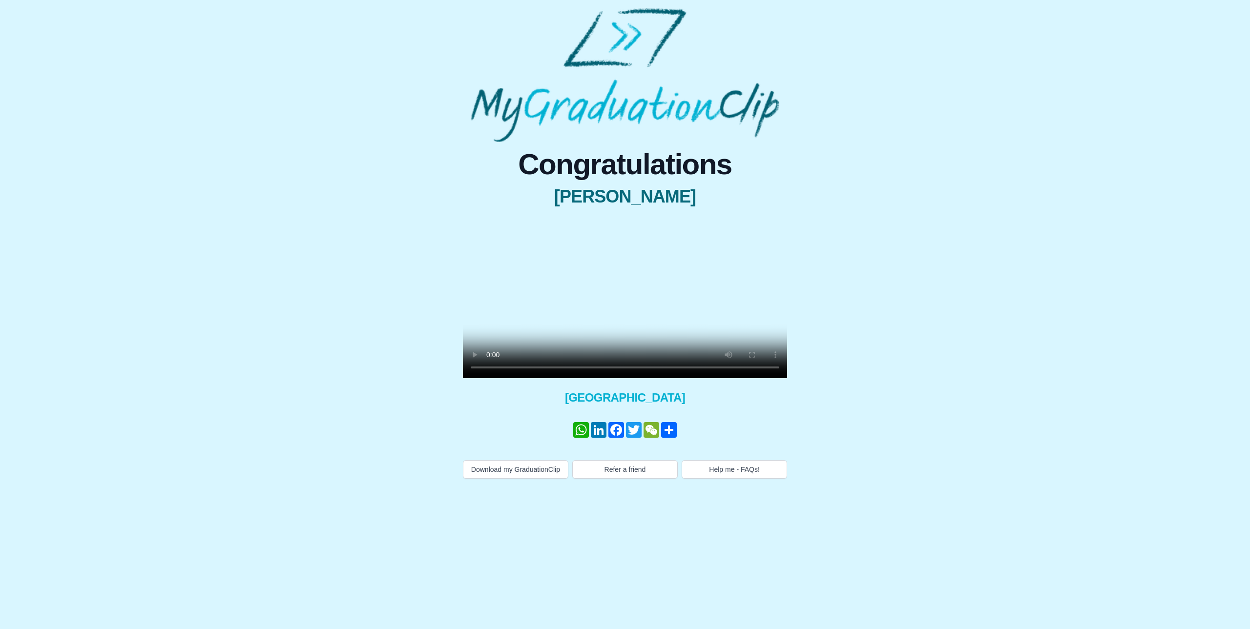
drag, startPoint x: 303, startPoint y: 91, endPoint x: 277, endPoint y: 79, distance: 28.8
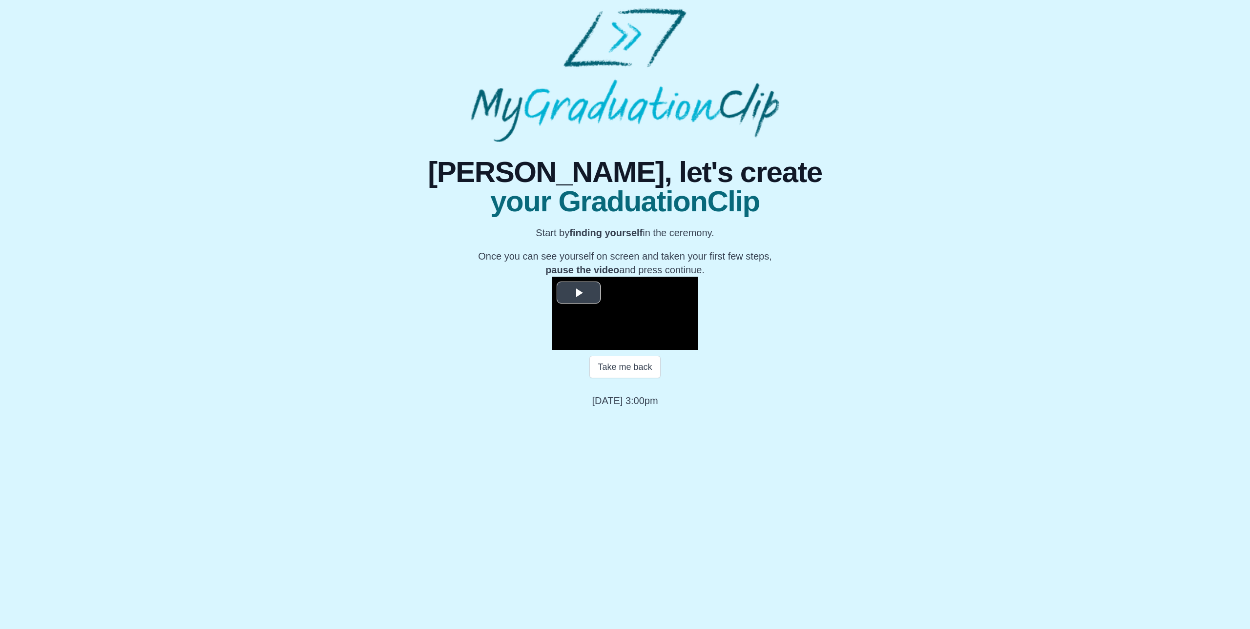
click at [579, 293] on span "Video Player" at bounding box center [579, 293] width 0 height 0
click at [639, 378] on button "Take me back" at bounding box center [624, 367] width 71 height 22
drag, startPoint x: 599, startPoint y: 427, endPoint x: 601, endPoint y: 446, distance: 19.1
click at [598, 350] on video "Video Player" at bounding box center [625, 313] width 147 height 73
click at [562, 343] on span "Video Player" at bounding box center [562, 343] width 0 height 0
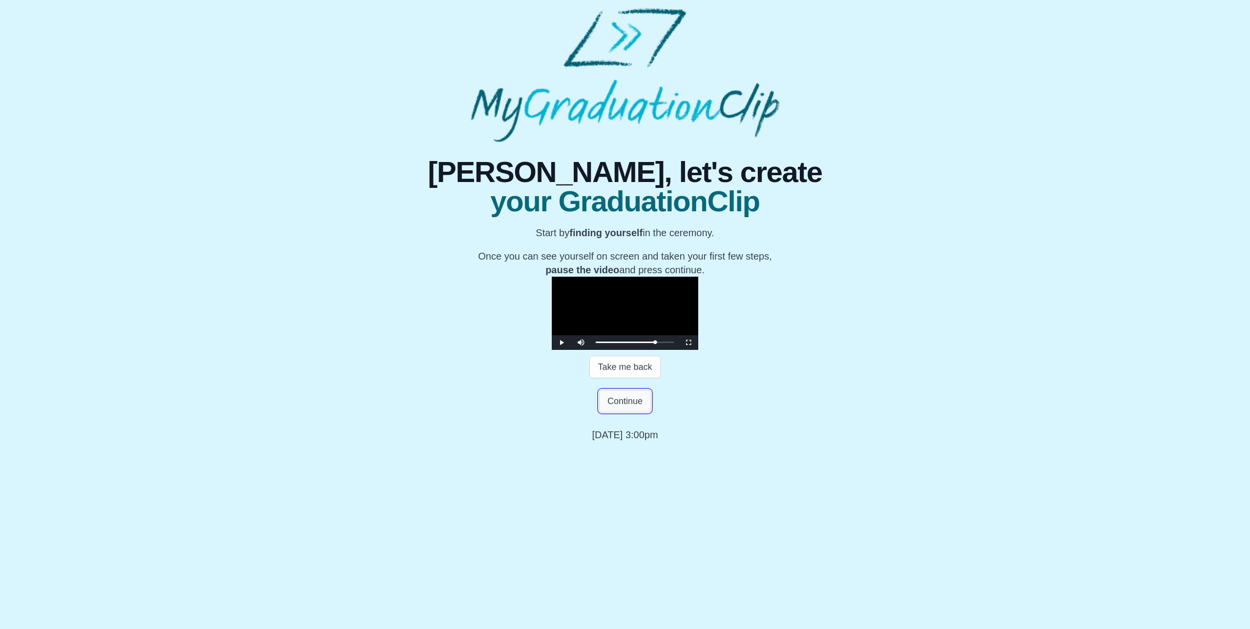
click at [639, 413] on button "Continue" at bounding box center [625, 401] width 52 height 22
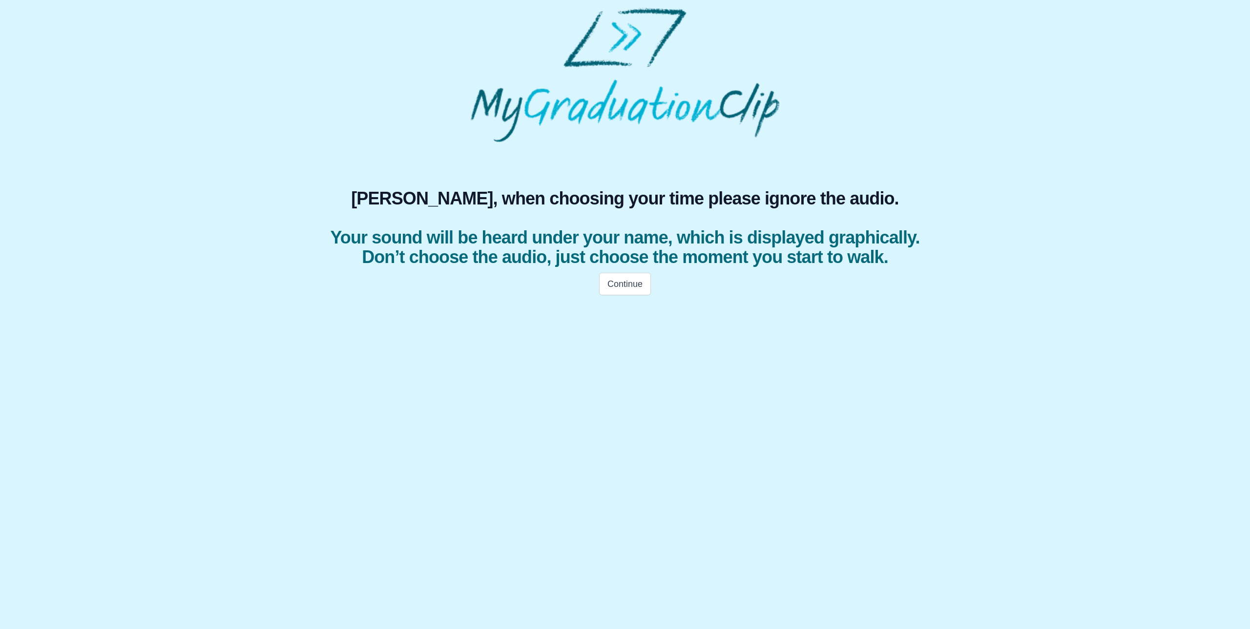
click at [638, 309] on html "Sam, when choosing your time please ignore the audio. Your sound will be heard …" at bounding box center [625, 154] width 1250 height 309
click at [636, 295] on button "Continue" at bounding box center [625, 284] width 52 height 22
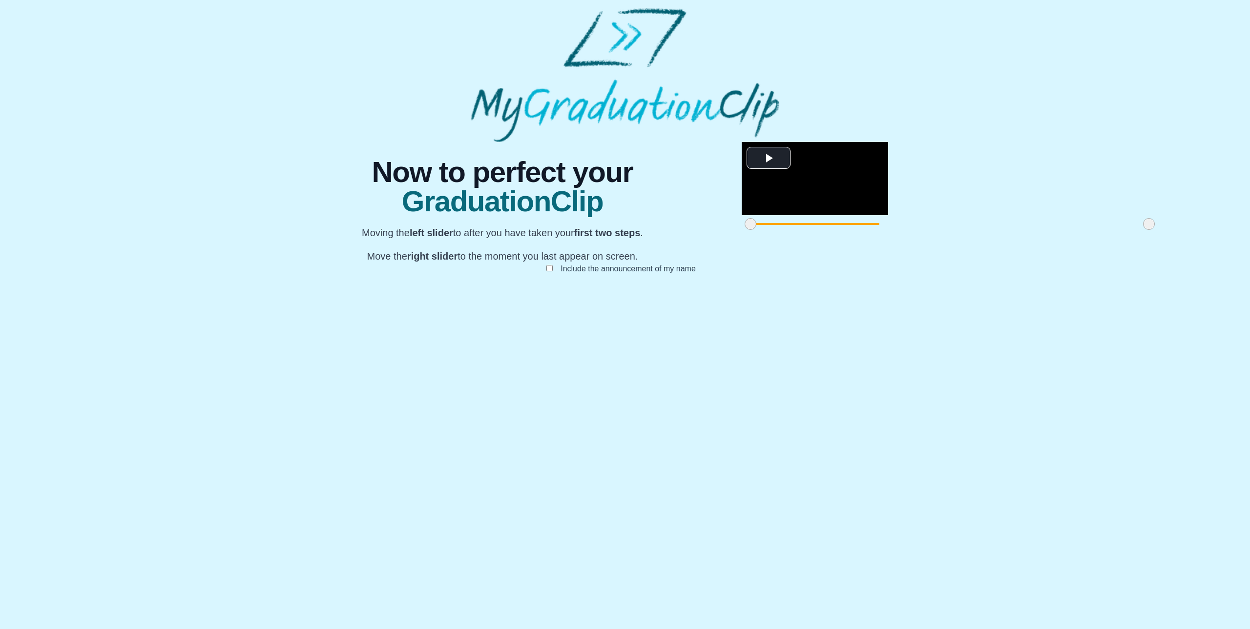
click at [553, 277] on label "Include the announcement of my name" at bounding box center [628, 269] width 151 height 16
click at [769, 158] on span "Video Player" at bounding box center [769, 158] width 0 height 0
drag, startPoint x: 425, startPoint y: 510, endPoint x: 525, endPoint y: 499, distance: 101.2
click at [842, 233] on div at bounding box center [851, 224] width 18 height 18
drag, startPoint x: 824, startPoint y: 509, endPoint x: 763, endPoint y: 515, distance: 61.3
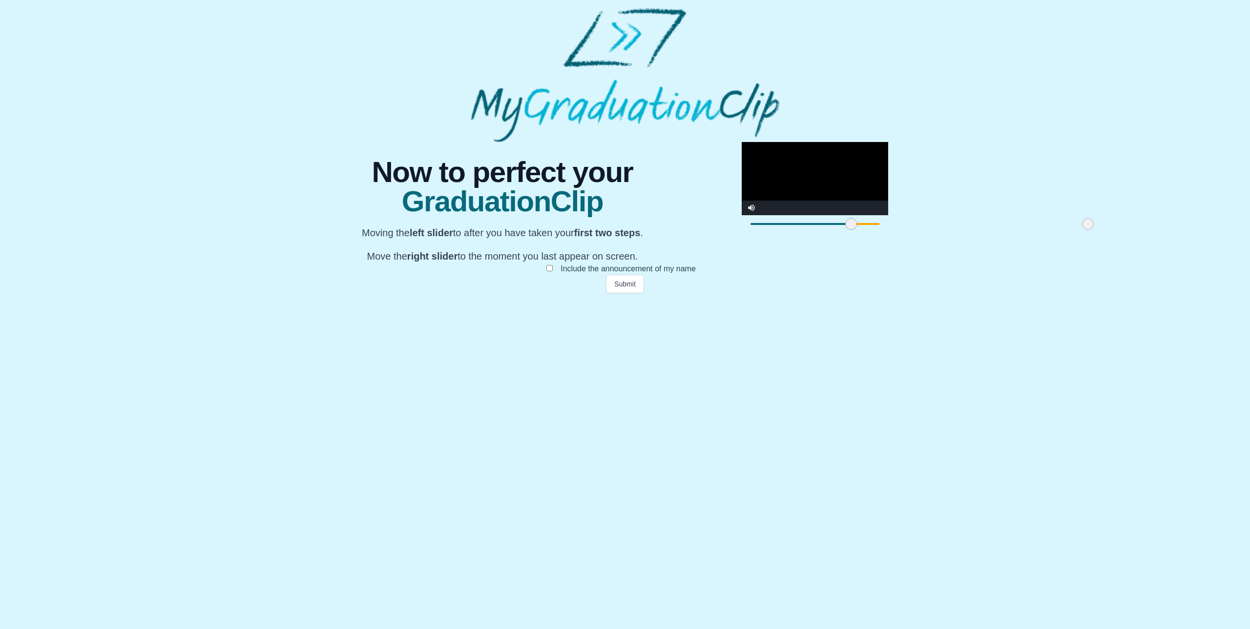
click at [1079, 233] on div at bounding box center [1088, 224] width 18 height 18
click at [635, 293] on button "Submit" at bounding box center [625, 284] width 38 height 19
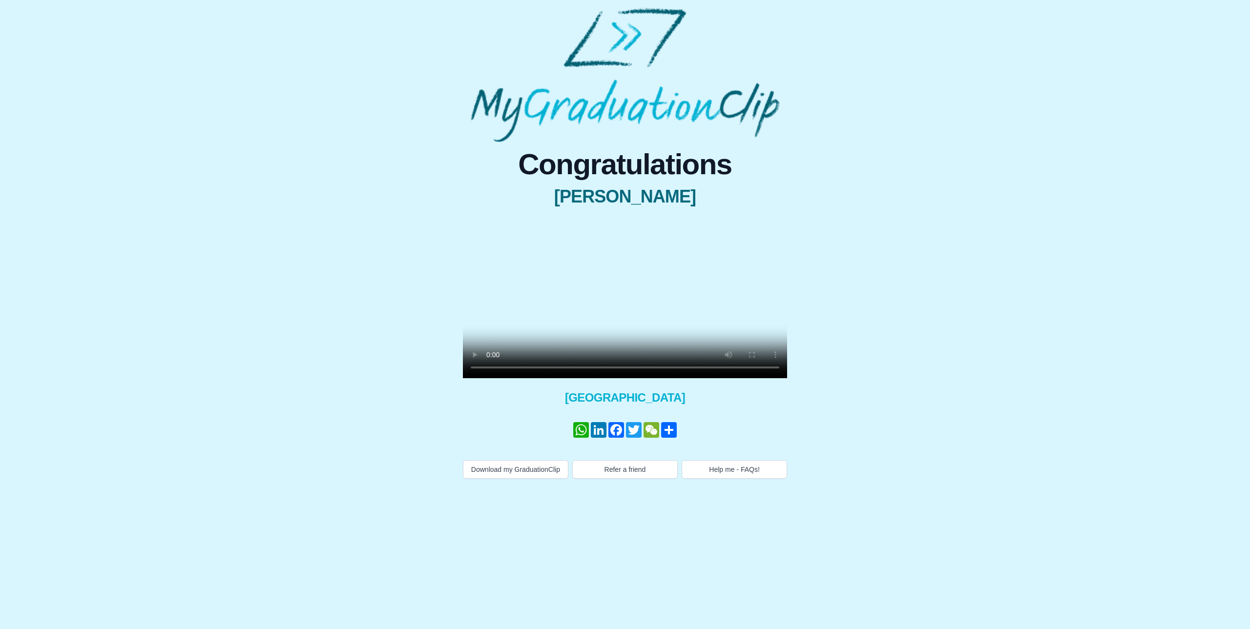
click at [501, 213] on div "Congratulations [PERSON_NAME] × Share your GraduationClip now! WhatsApp LinkedI…" at bounding box center [625, 314] width 324 height 329
click at [539, 479] on button "Download my GraduationClip" at bounding box center [515, 470] width 105 height 19
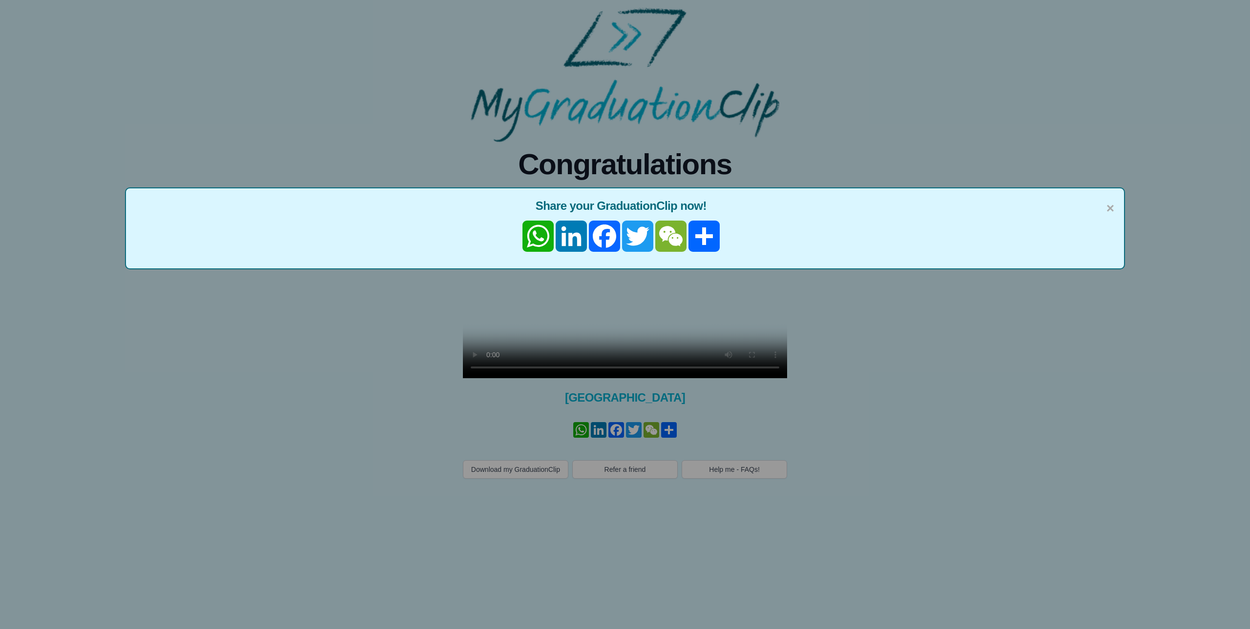
click at [1099, 196] on div "× Share your GraduationClip now! WhatsApp LinkedIn Facebook Twitter WeChat Share" at bounding box center [625, 229] width 1000 height 82
click at [1237, 465] on div "× Share your GraduationClip now! WhatsApp LinkedIn Facebook Twitter WeChat Share" at bounding box center [625, 314] width 1250 height 629
